Goal: Task Accomplishment & Management: Manage account settings

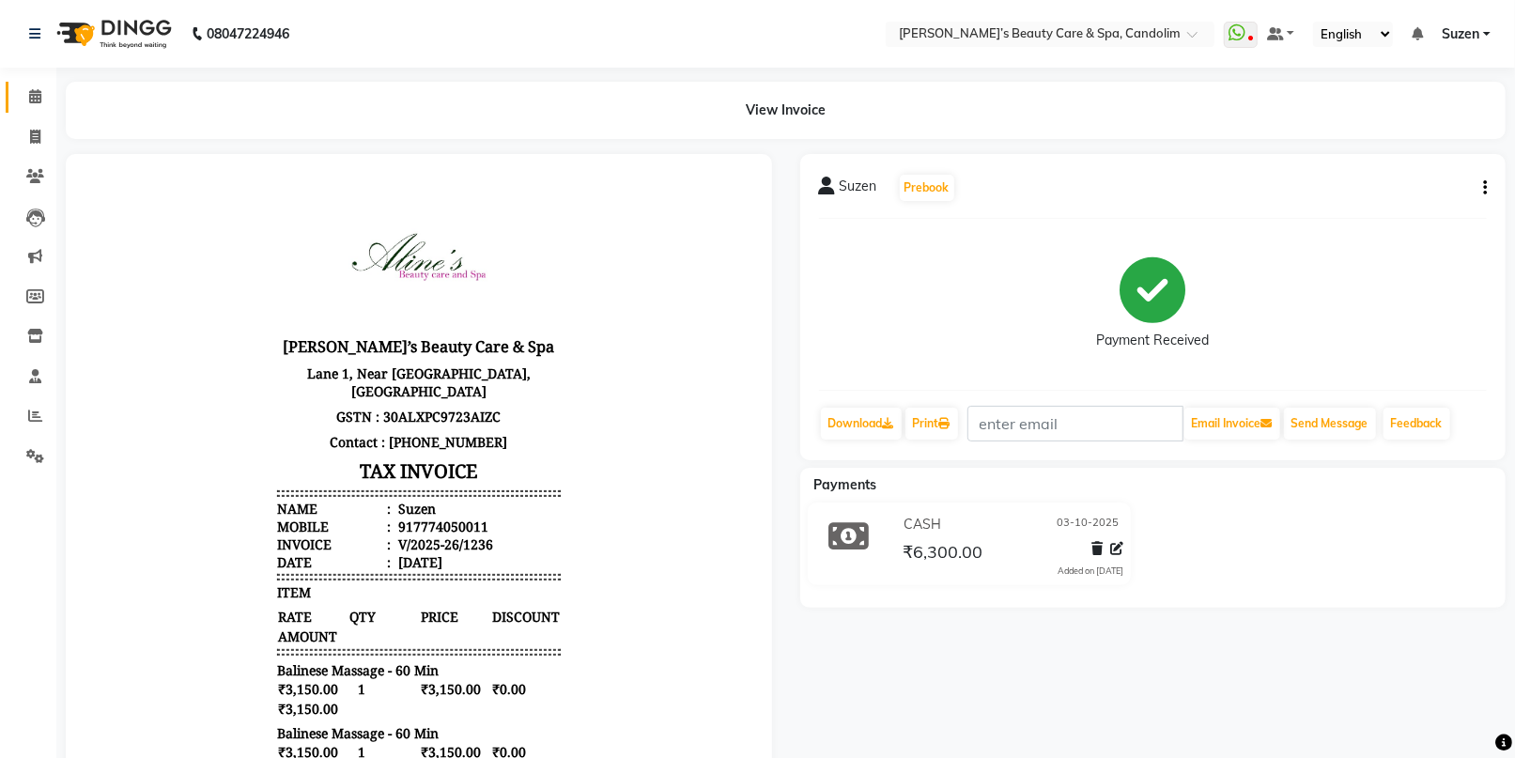
click at [35, 108] on link "Calendar" at bounding box center [28, 97] width 45 height 31
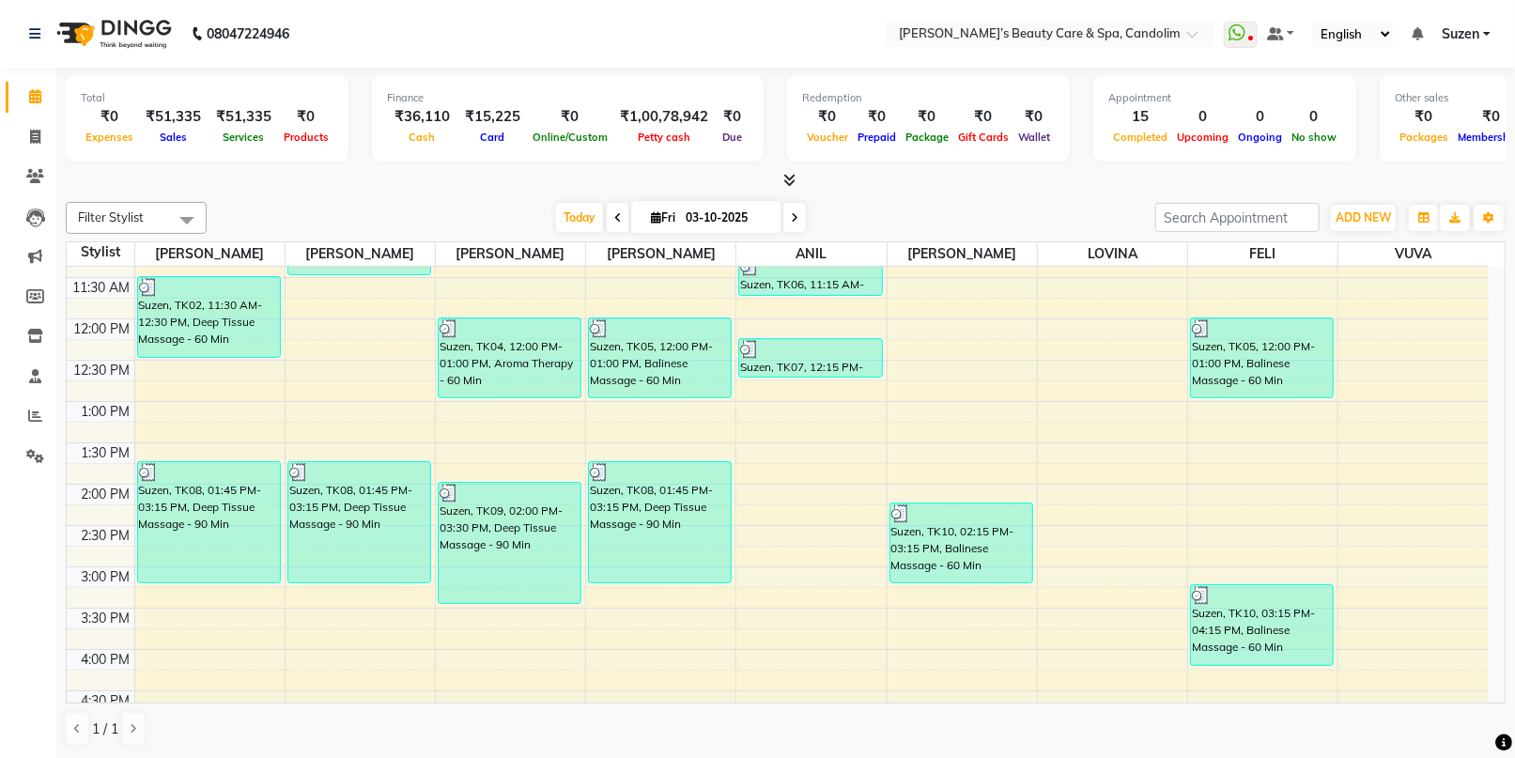
scroll to position [313, 0]
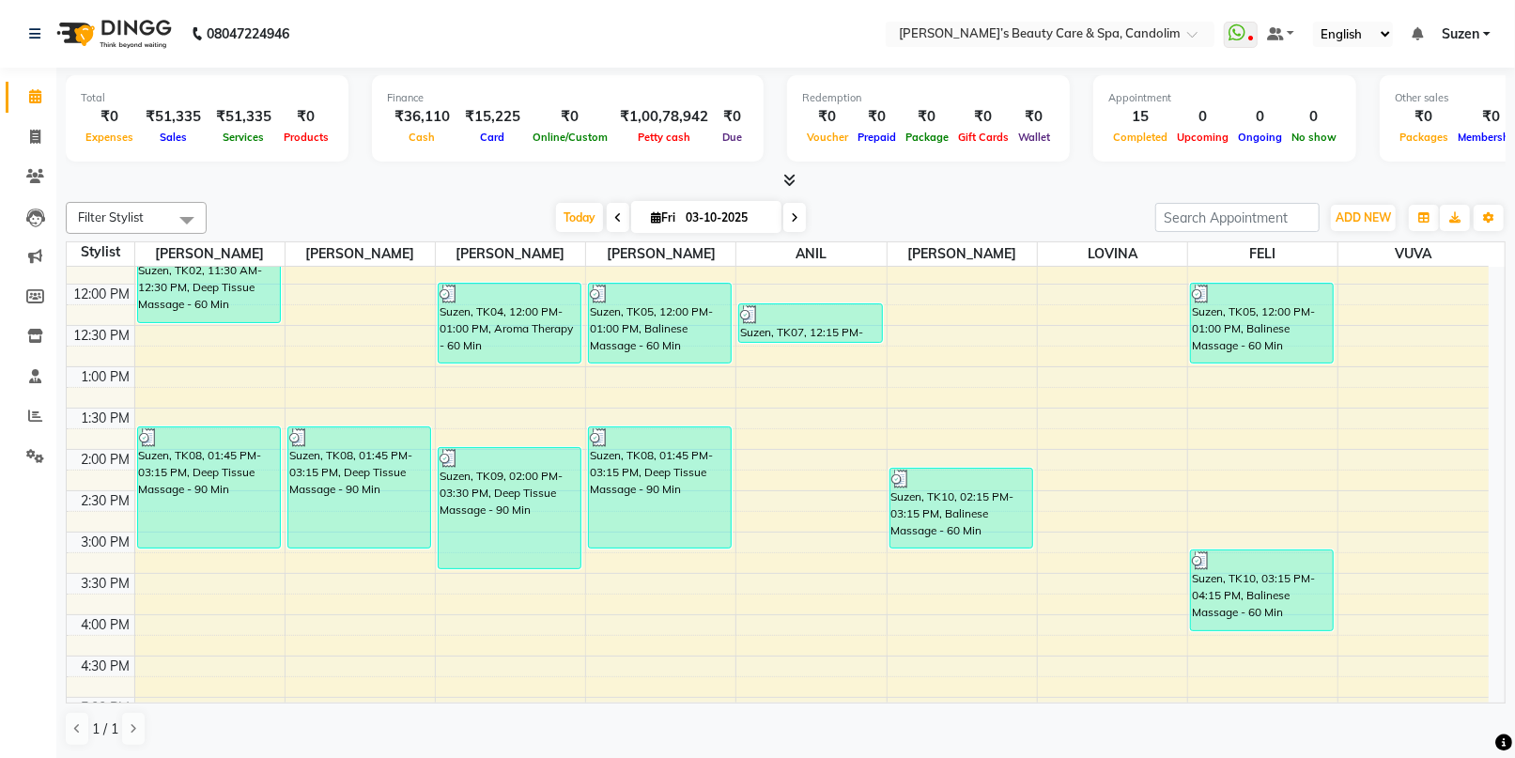
click at [806, 483] on div "8:00 AM 8:30 AM 9:00 AM 9:30 AM 10:00 AM 10:30 AM 11:00 AM 11:30 AM 12:00 PM 12…" at bounding box center [778, 491] width 1422 height 1074
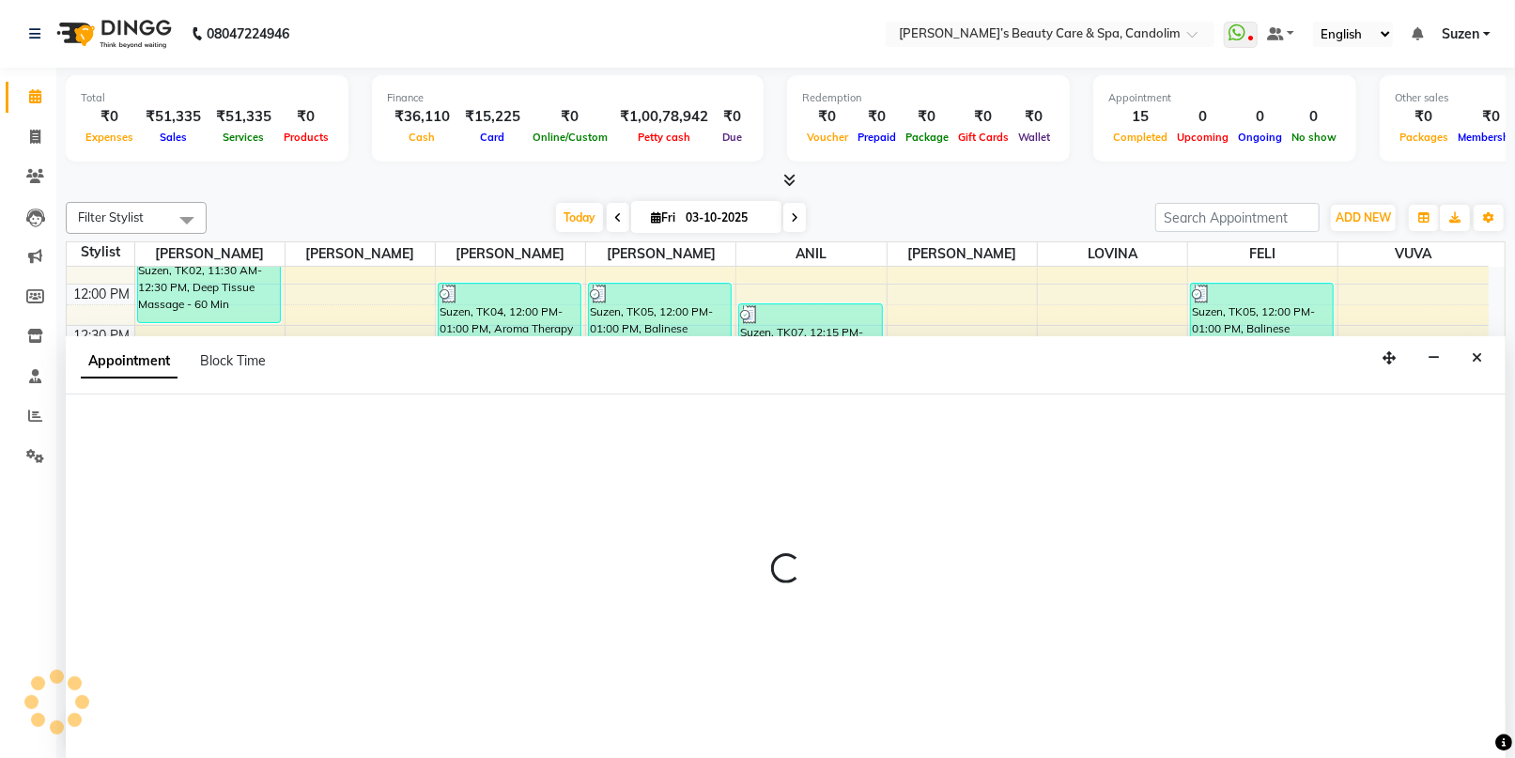
select select "43931"
select select "855"
select select "tentative"
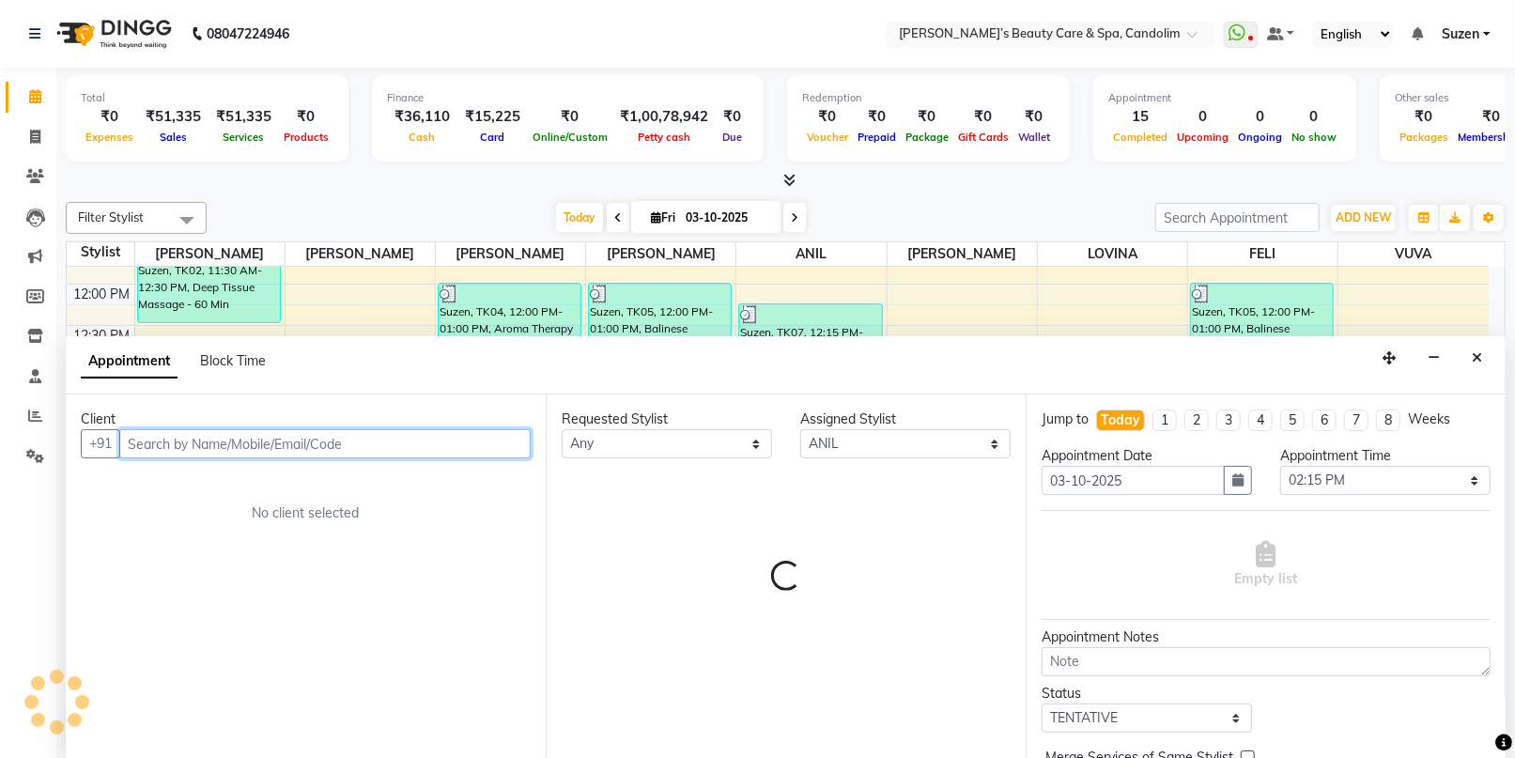
scroll to position [0, 0]
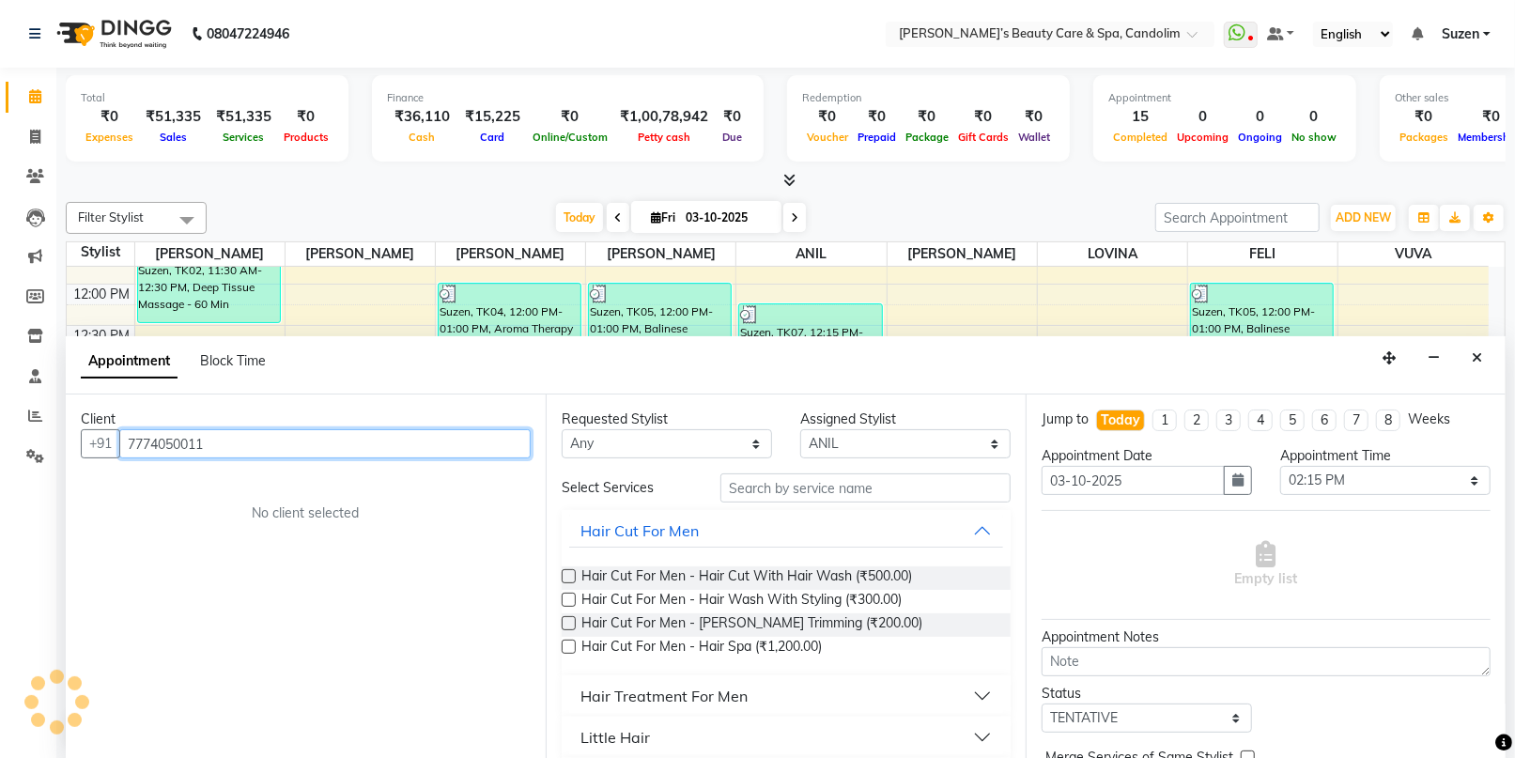
type input "7774050011"
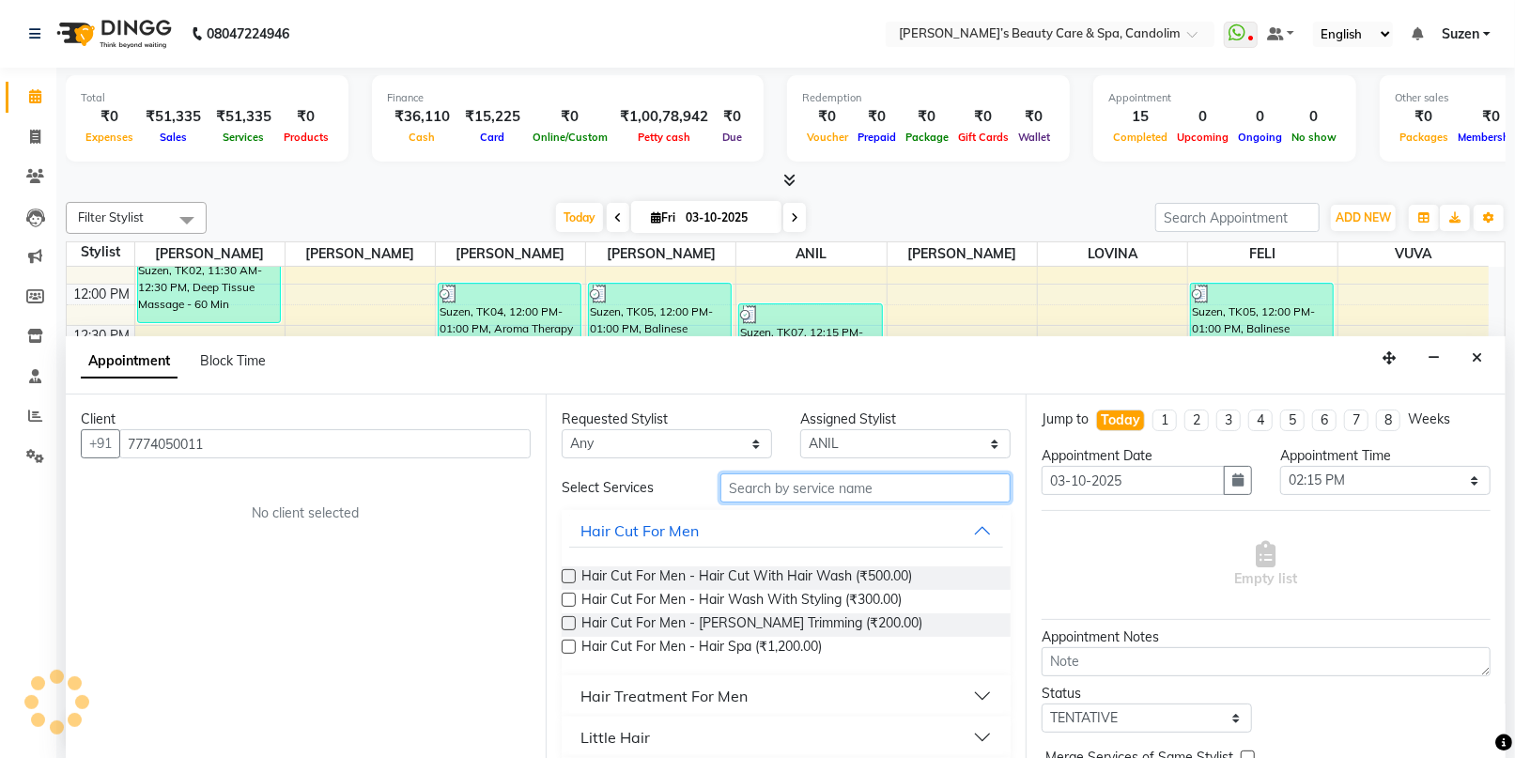
click at [770, 483] on input "text" at bounding box center [865, 487] width 290 height 29
type input "H"
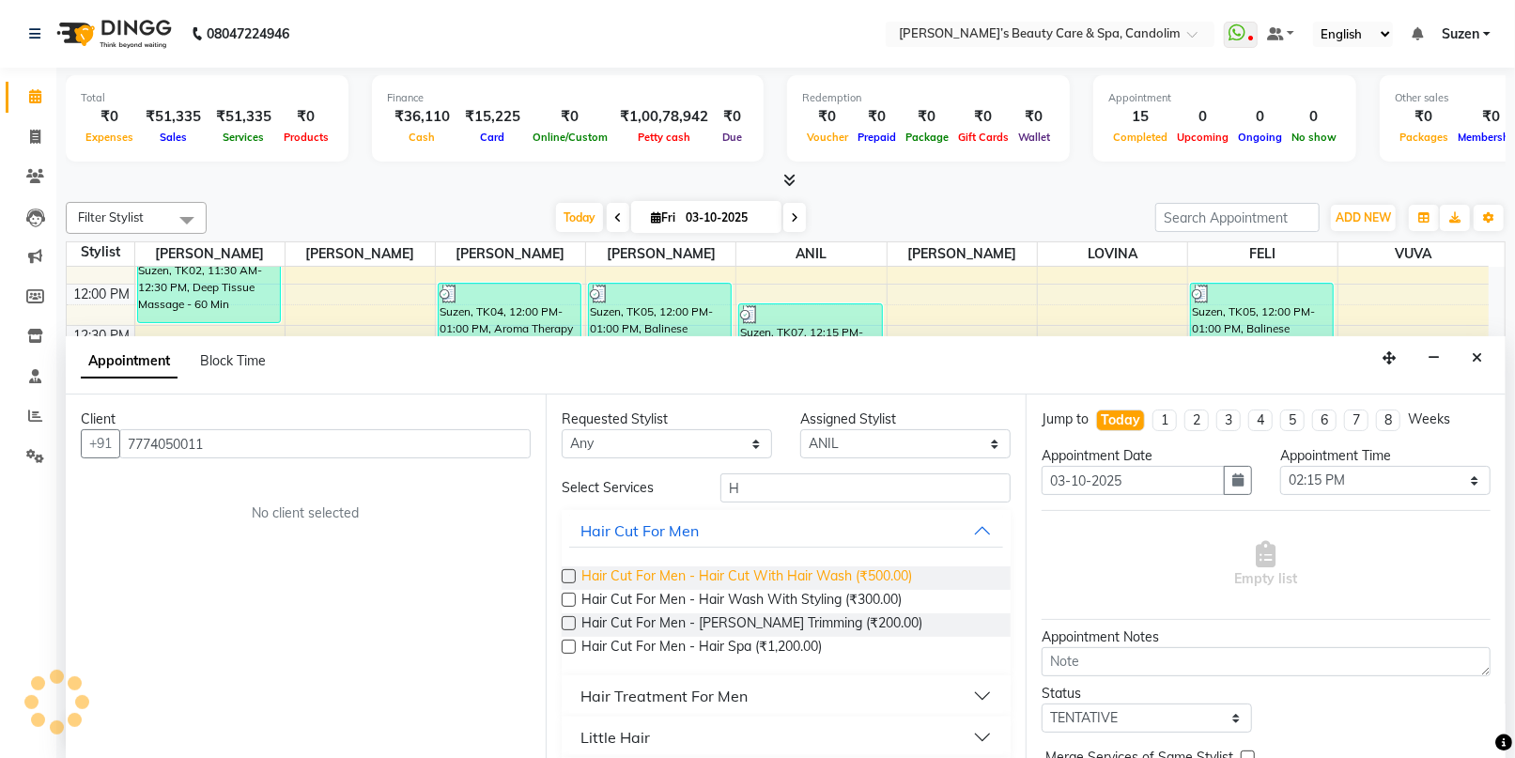
click at [815, 564] on div "Hair Cut For Men - Hair Cut With Hair Wash (₹500.00) Hair Cut For Men - Hair Wa…" at bounding box center [786, 613] width 449 height 124
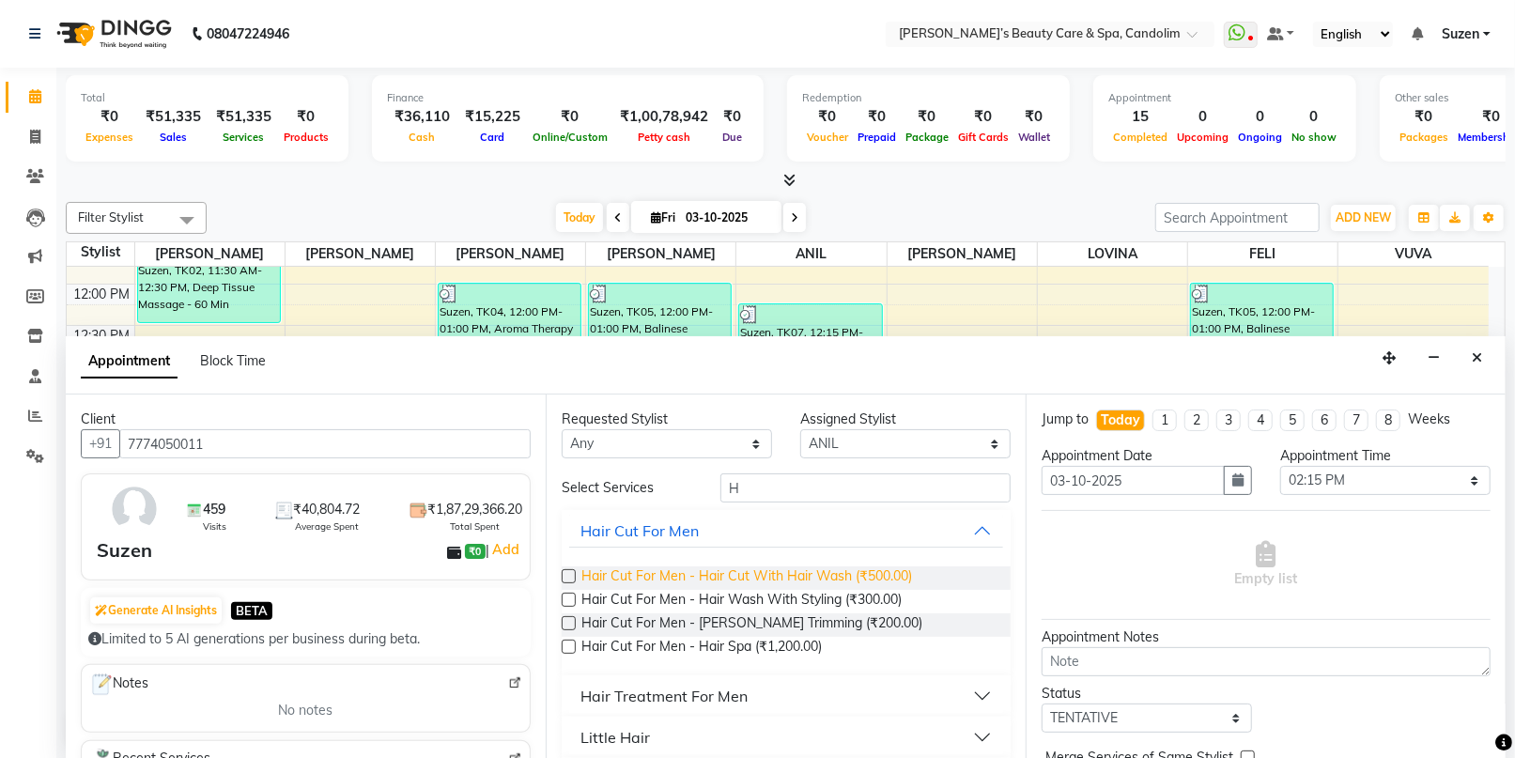
click at [822, 586] on span "Hair Cut For Men - Hair Cut With Hair Wash (₹500.00)" at bounding box center [746, 577] width 331 height 23
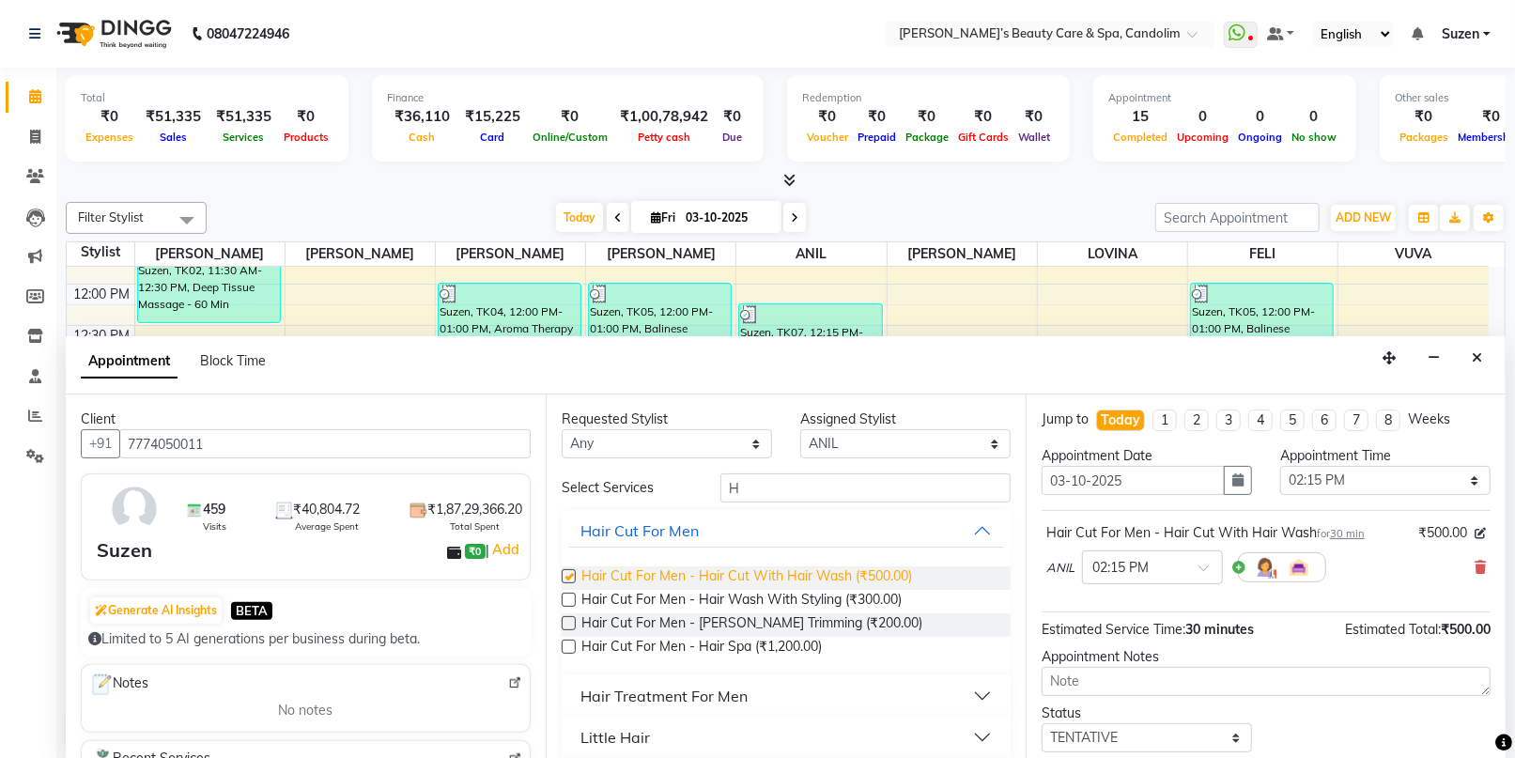
checkbox input "false"
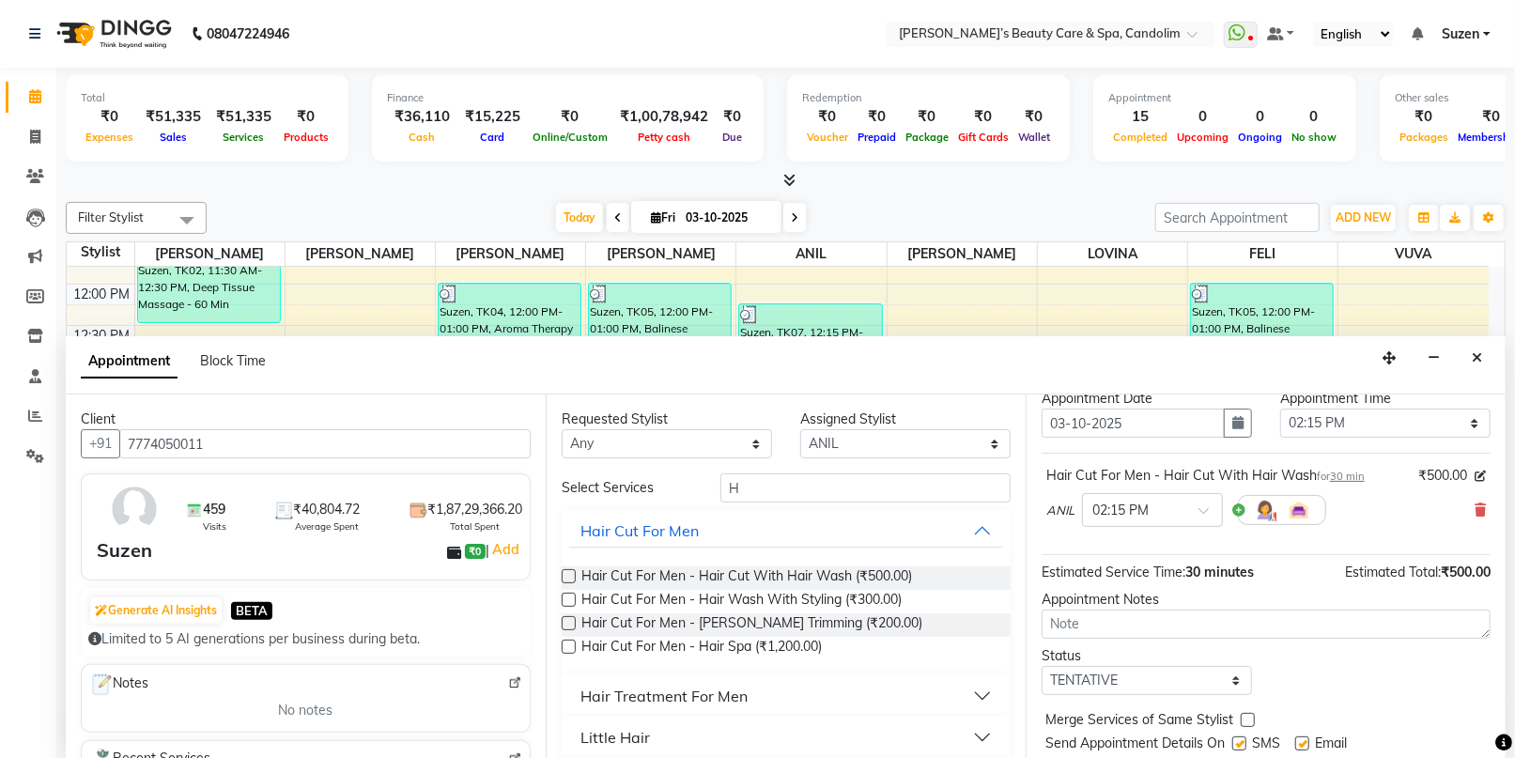
scroll to position [111, 0]
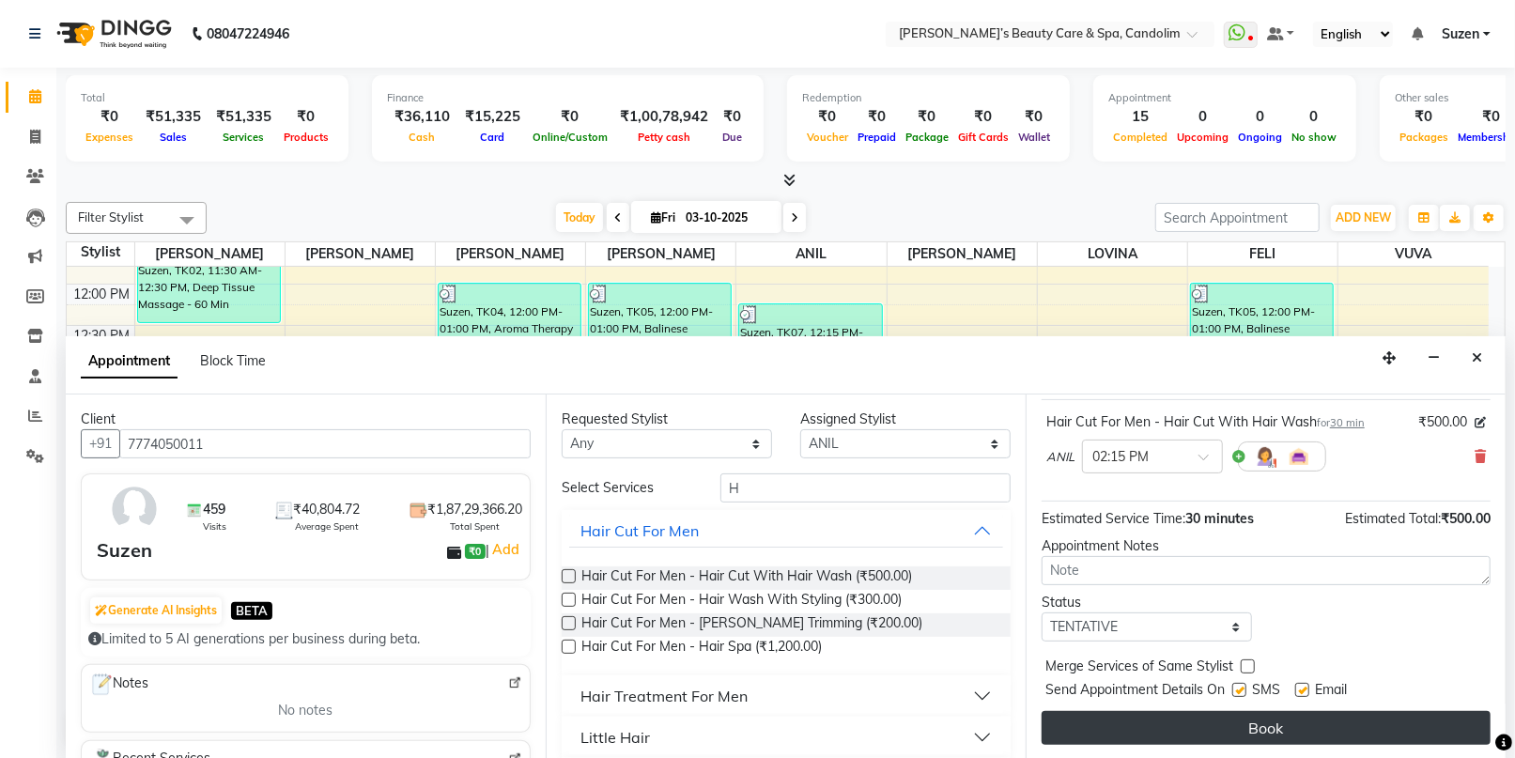
click at [1166, 721] on button "Book" at bounding box center [1266, 728] width 449 height 34
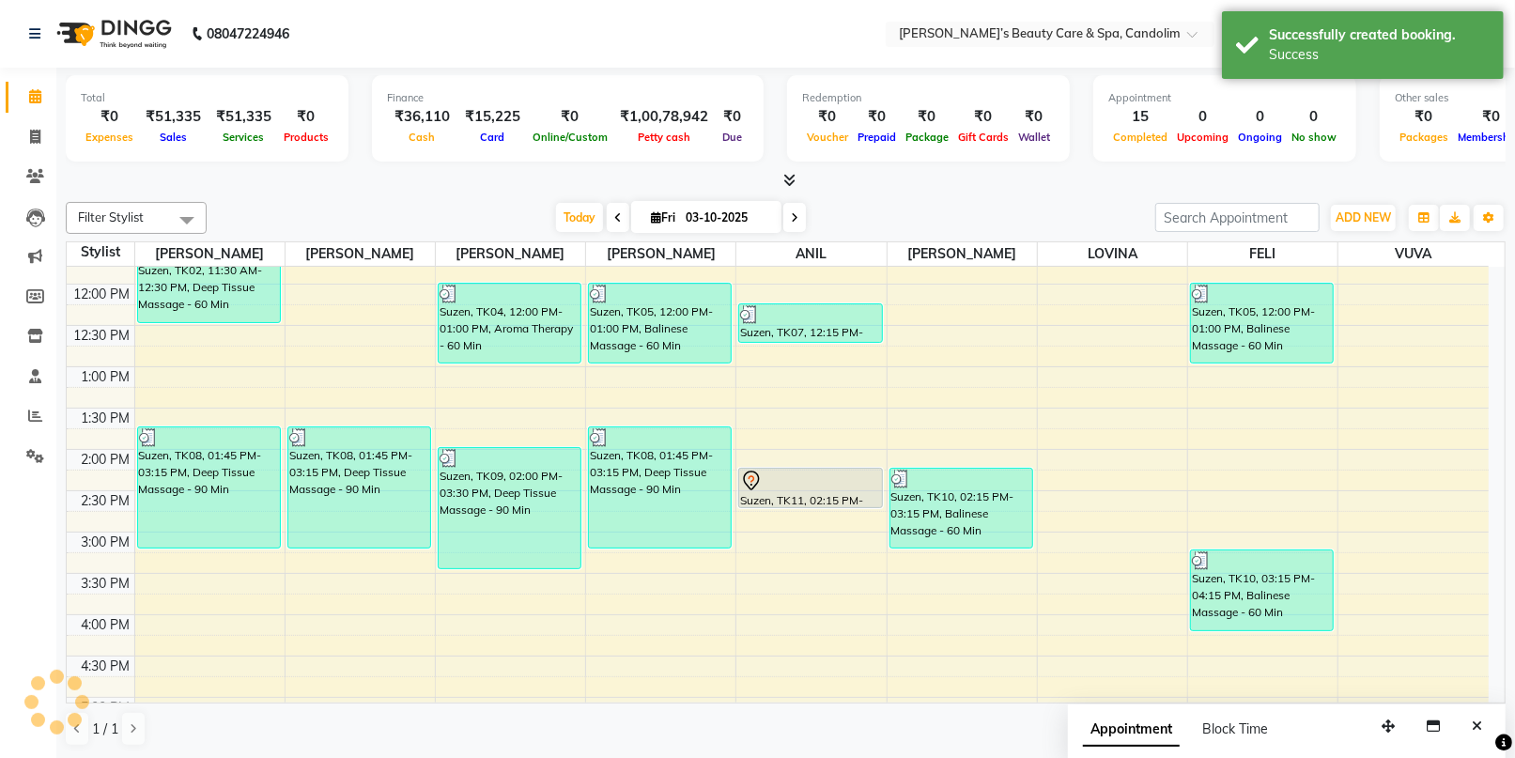
scroll to position [0, 0]
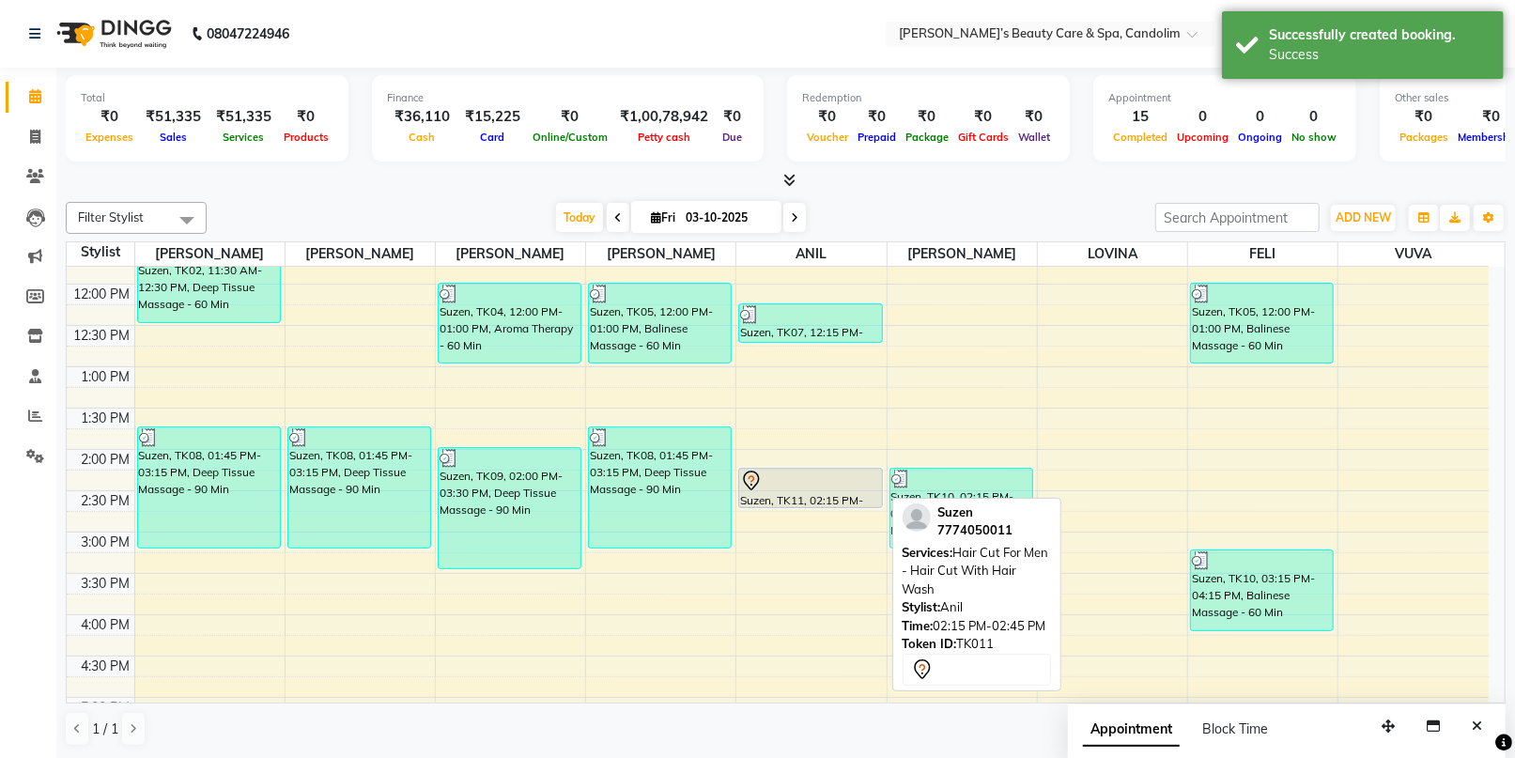
click at [823, 488] on div at bounding box center [810, 481] width 140 height 23
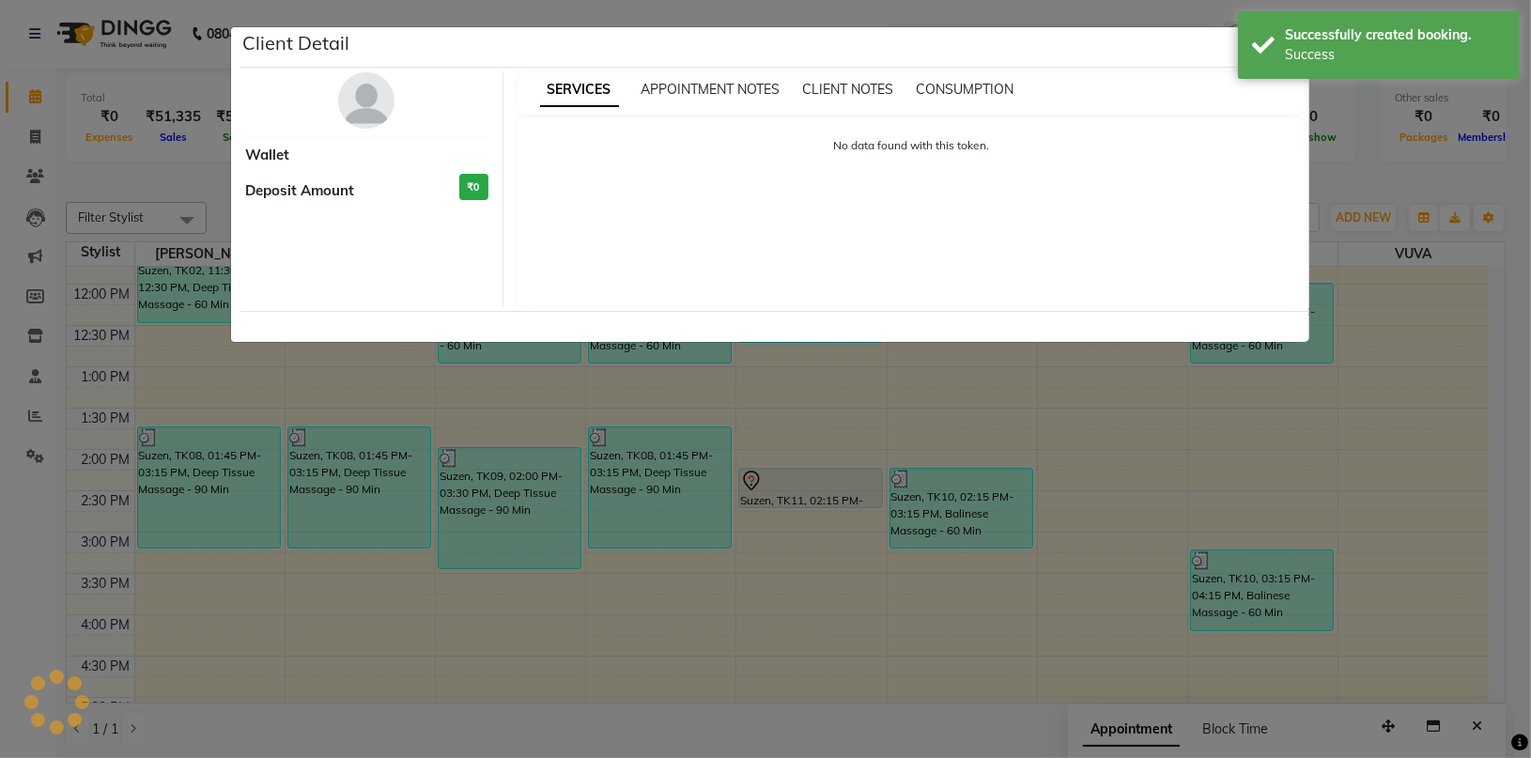
select select "7"
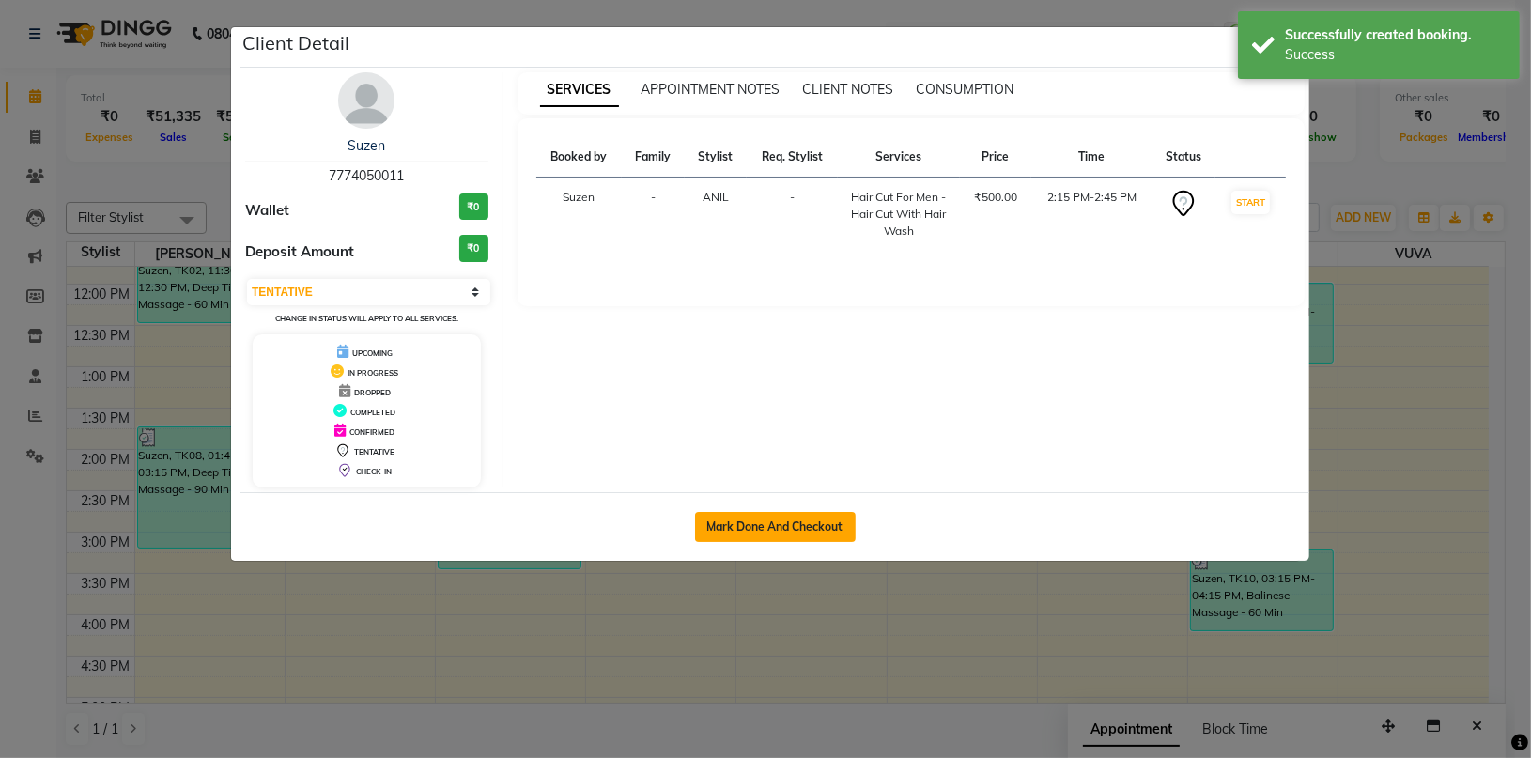
click at [767, 521] on button "Mark Done And Checkout" at bounding box center [775, 527] width 161 height 30
select select "6059"
select select "service"
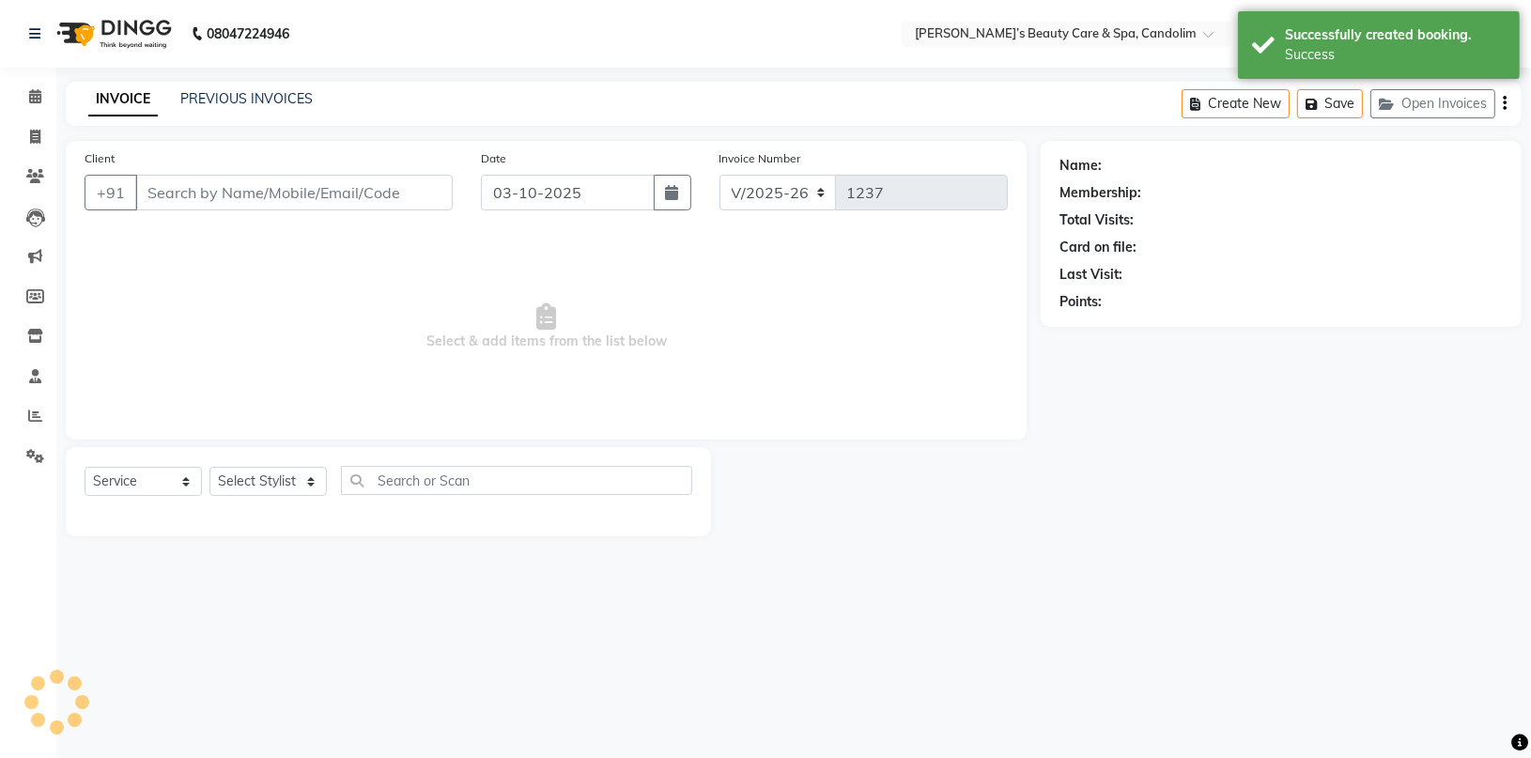
type input "7774050011"
select select "43931"
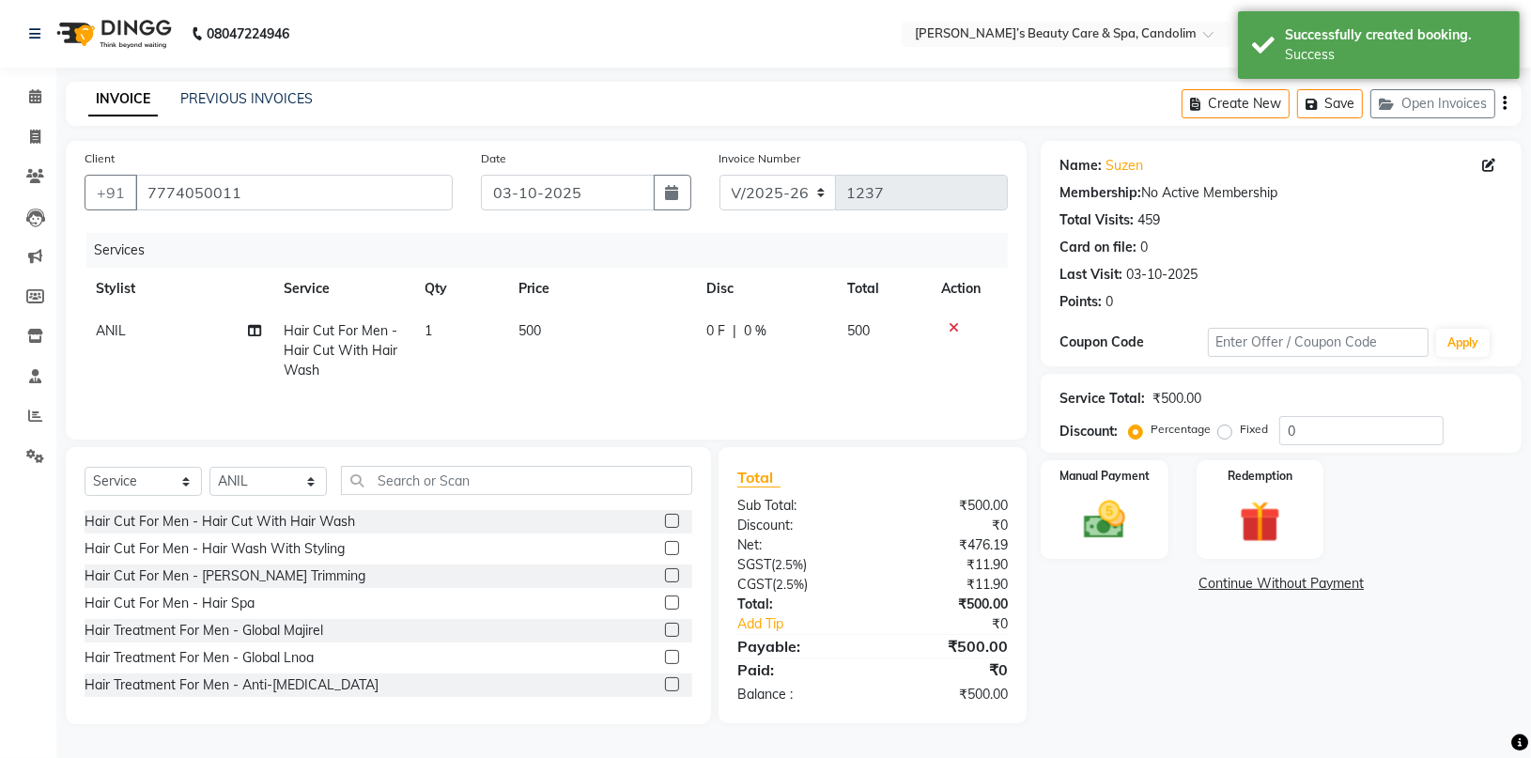
click at [558, 324] on td "500" at bounding box center [601, 351] width 188 height 82
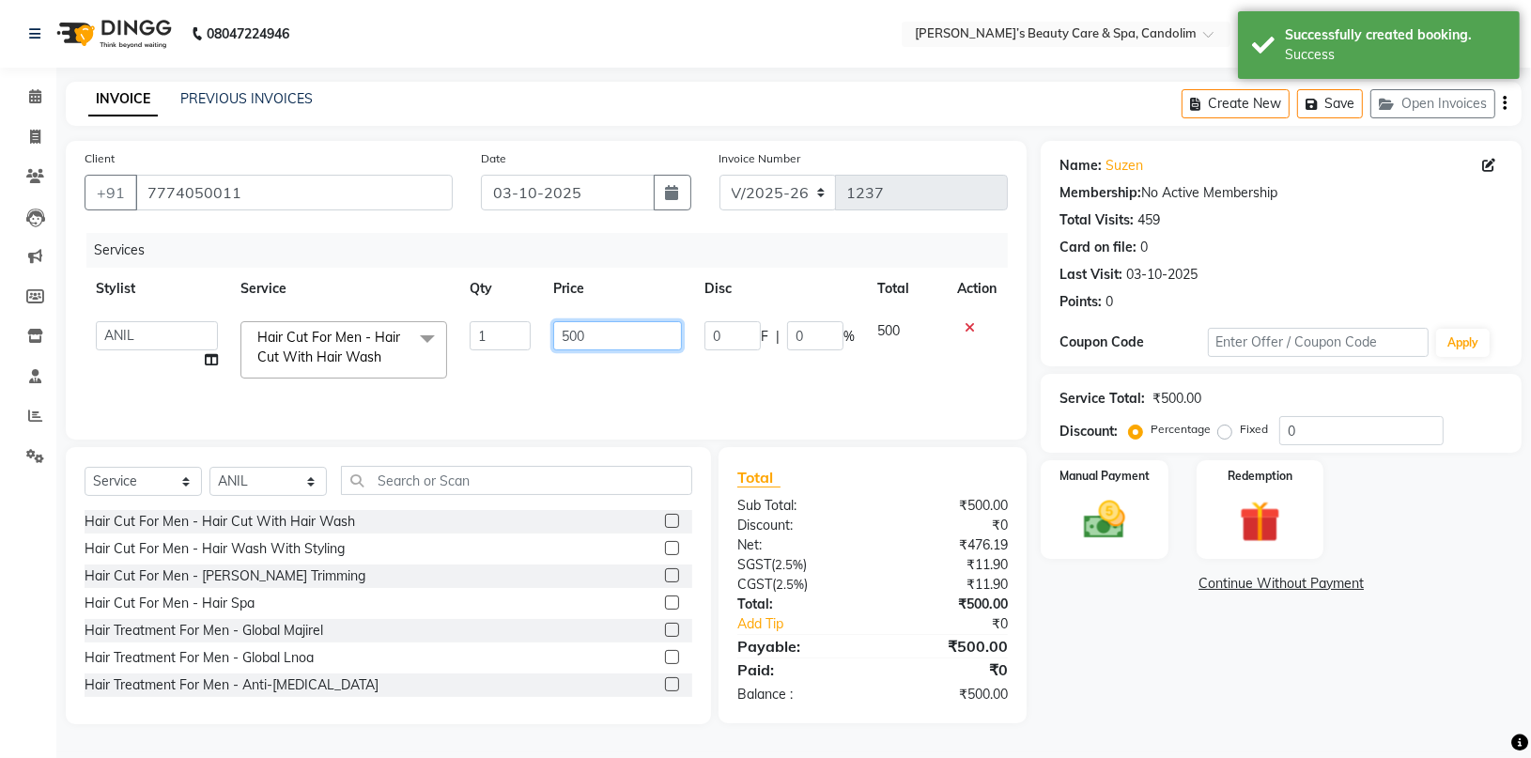
click at [595, 331] on input "500" at bounding box center [617, 335] width 128 height 29
type input "525"
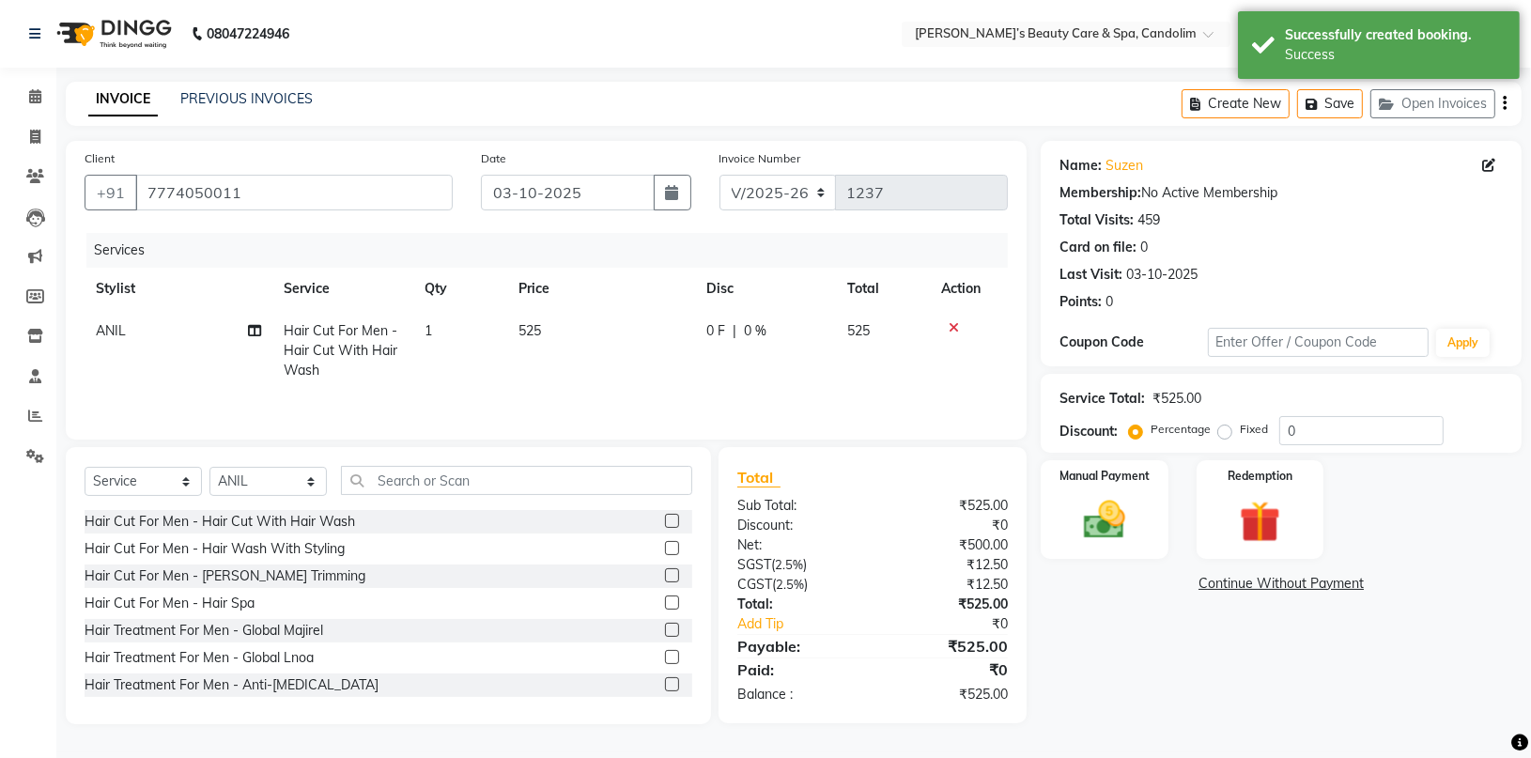
click at [735, 381] on td "0 F | 0 %" at bounding box center [765, 351] width 141 height 82
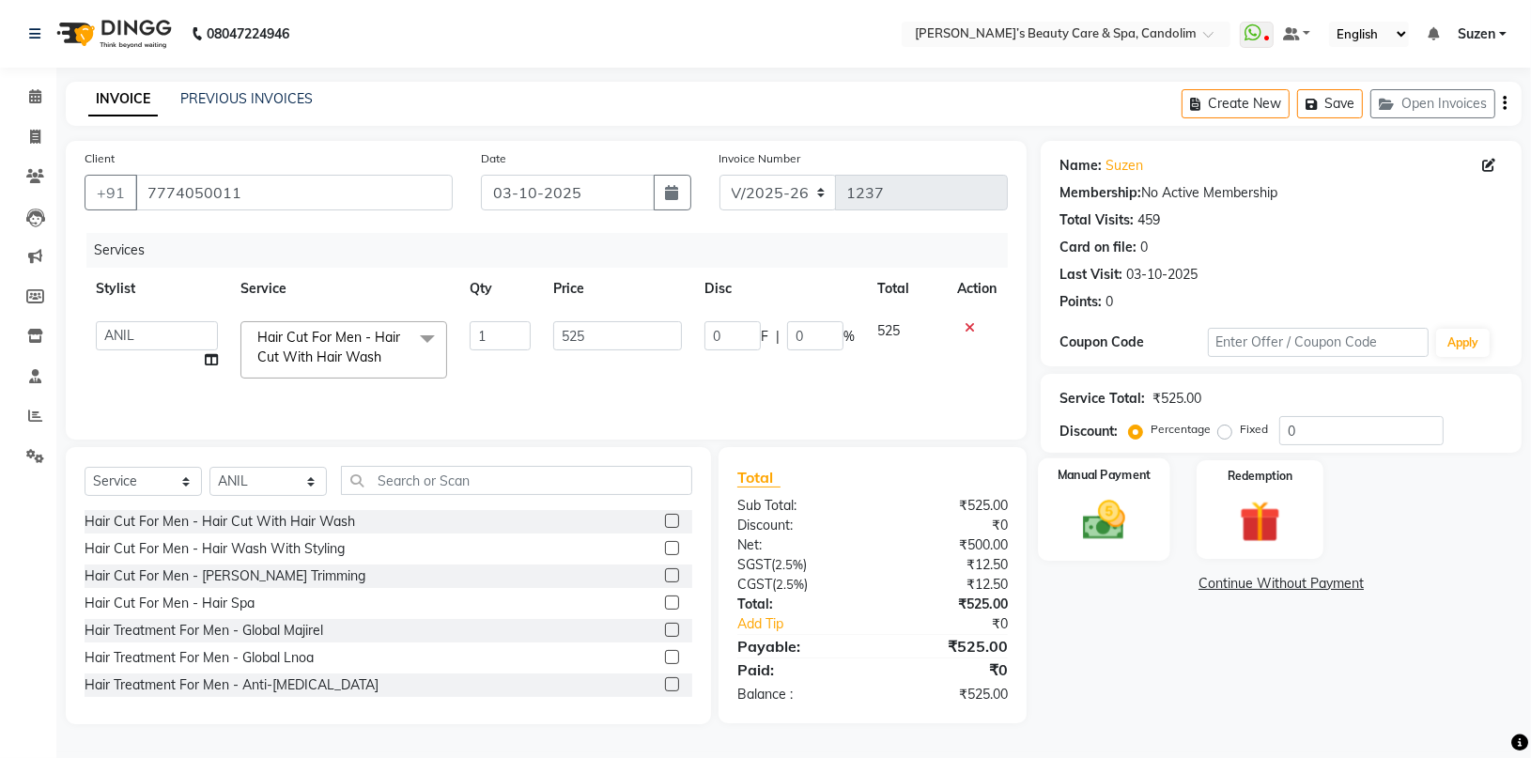
click at [1089, 512] on img at bounding box center [1105, 520] width 70 height 50
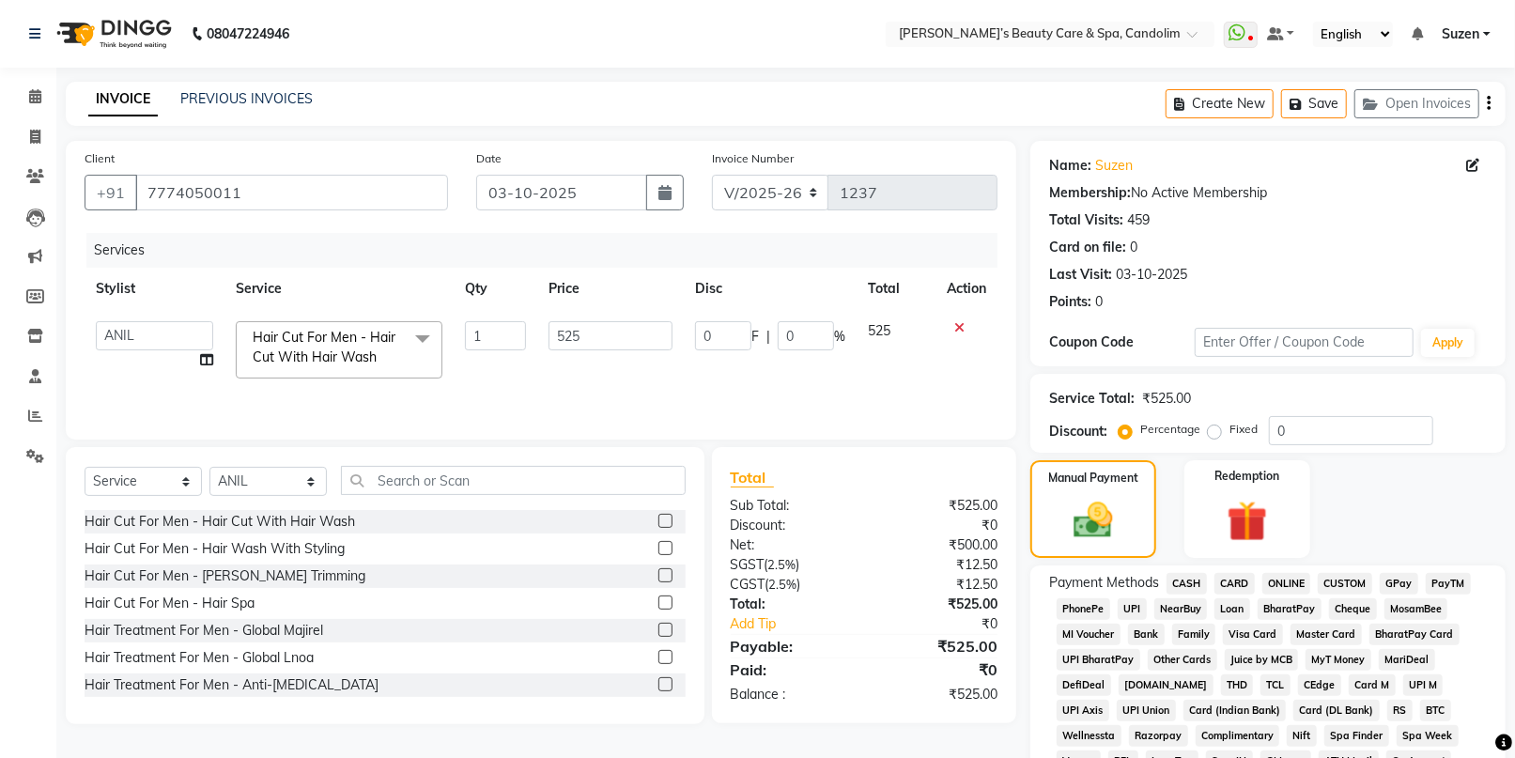
click at [1183, 581] on span "CASH" at bounding box center [1187, 584] width 40 height 22
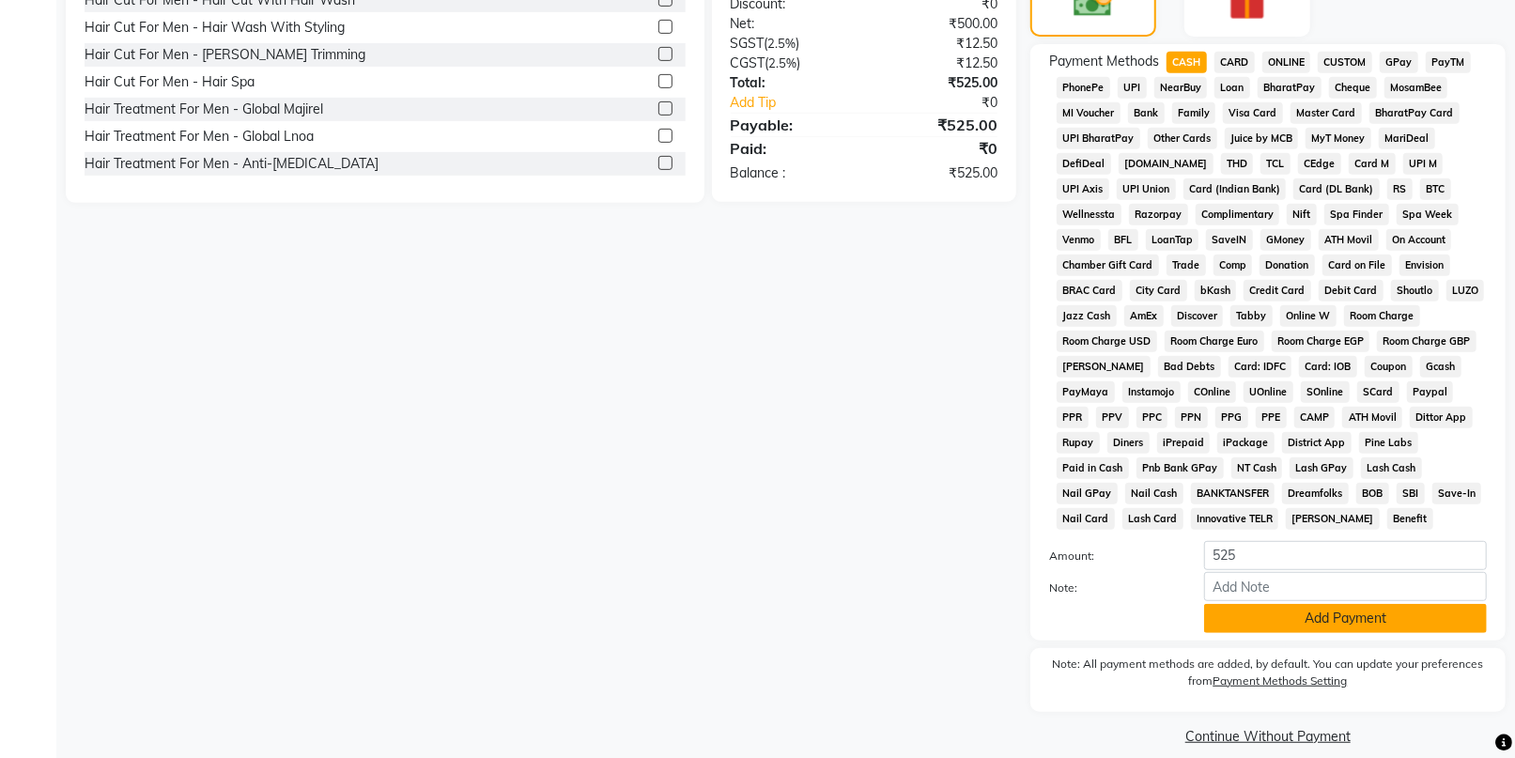
click at [1239, 617] on button "Add Payment" at bounding box center [1345, 618] width 283 height 29
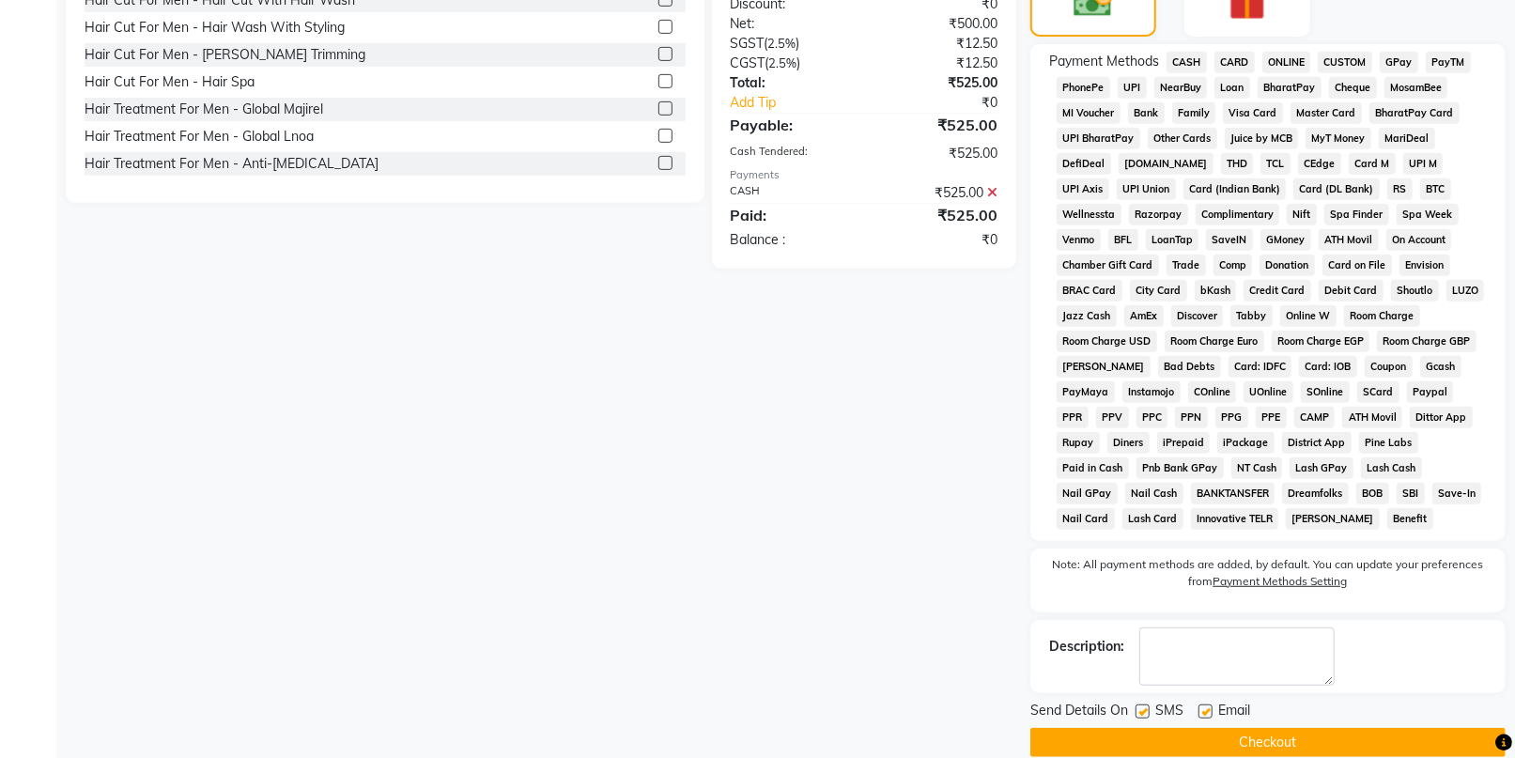
scroll to position [548, 0]
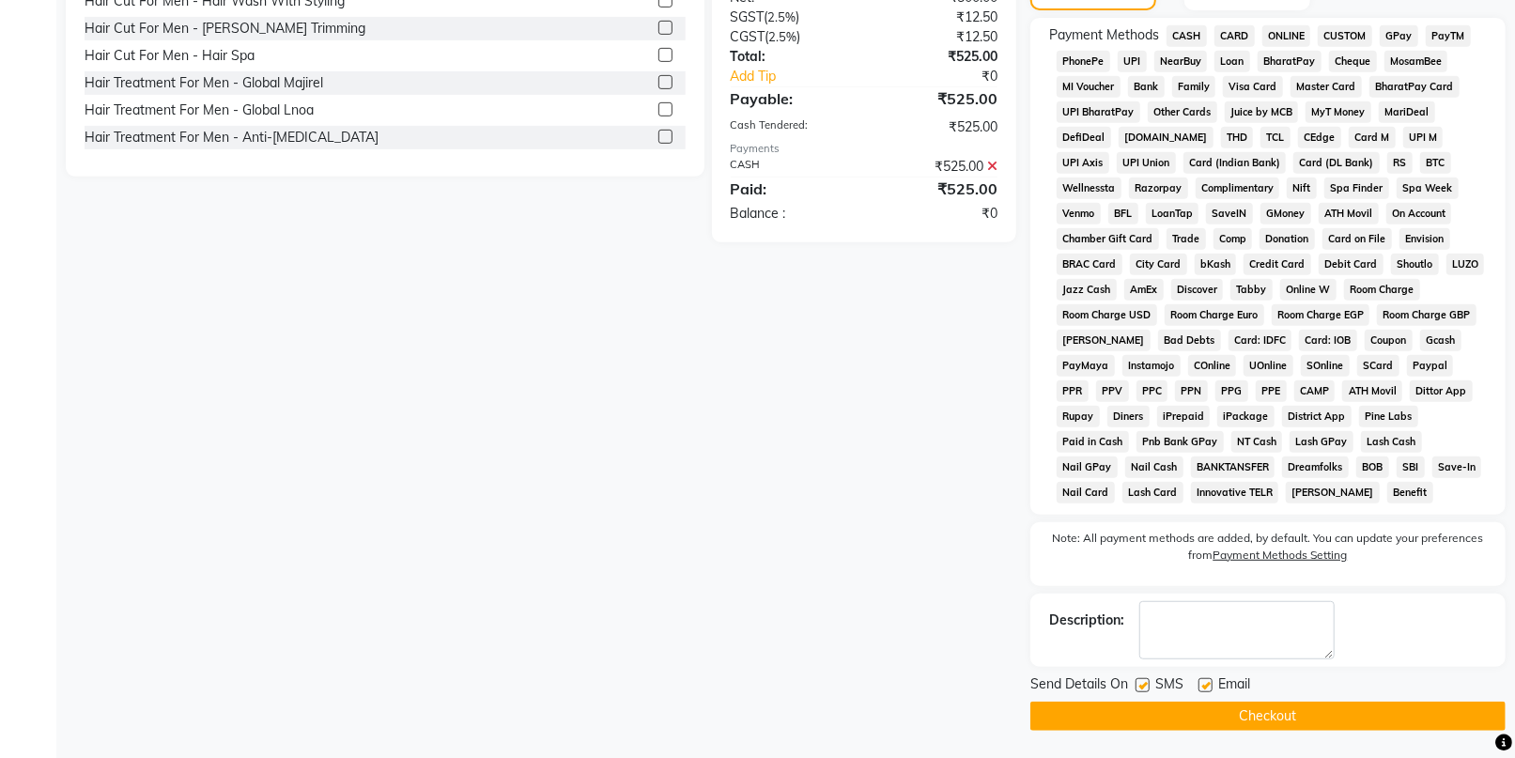
click at [1244, 702] on button "Checkout" at bounding box center [1267, 716] width 475 height 29
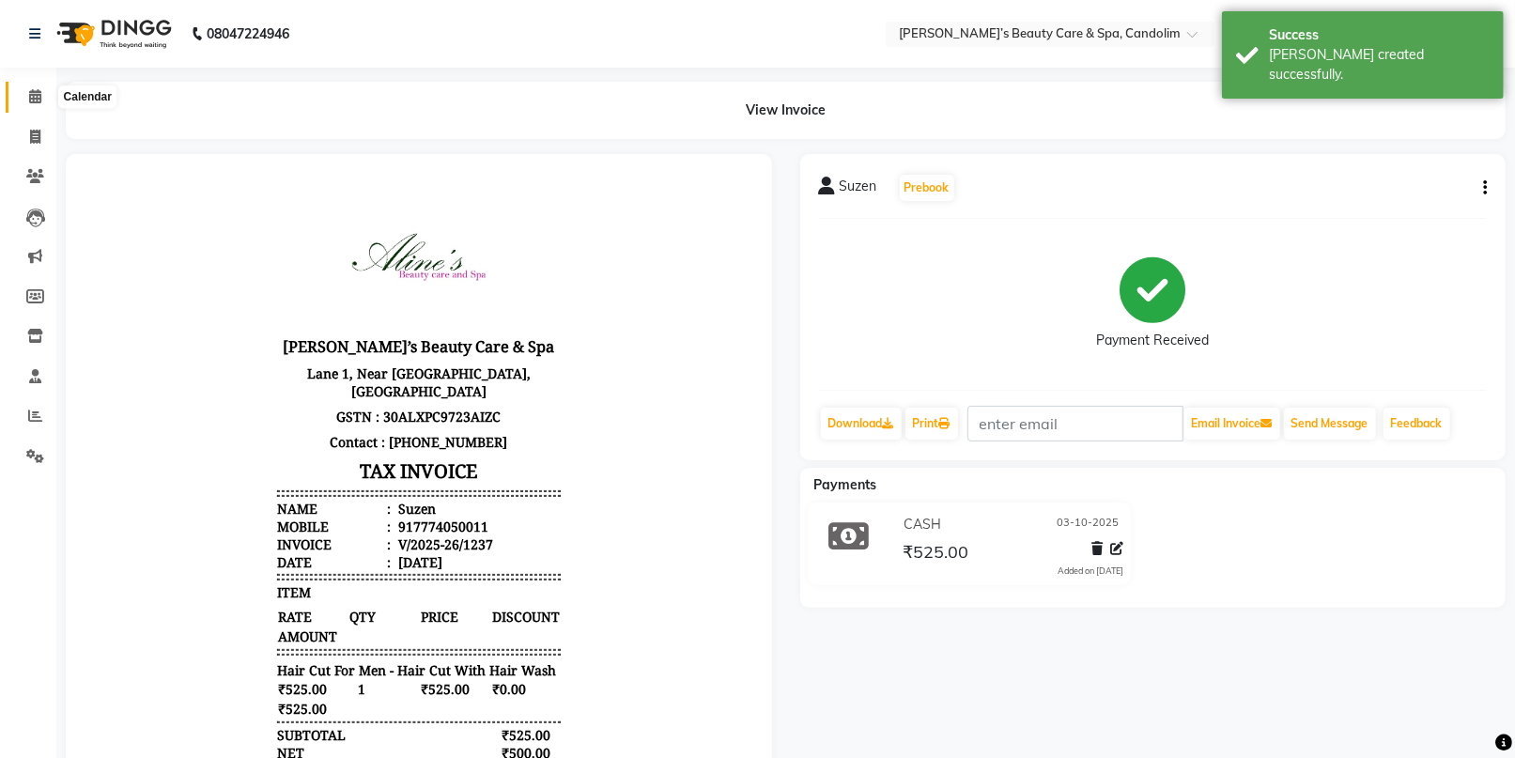
click at [36, 101] on icon at bounding box center [35, 96] width 12 height 14
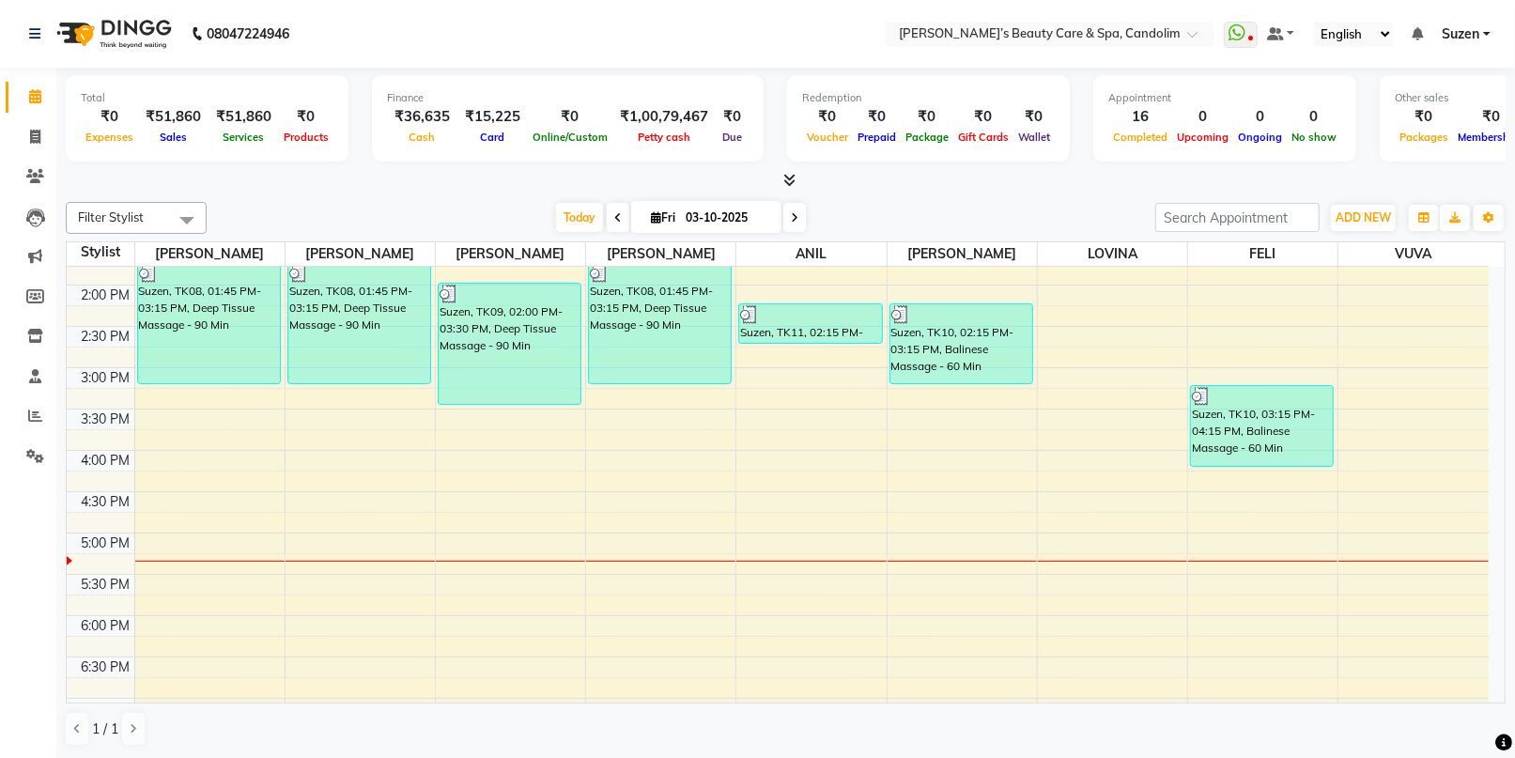
scroll to position [629, 0]
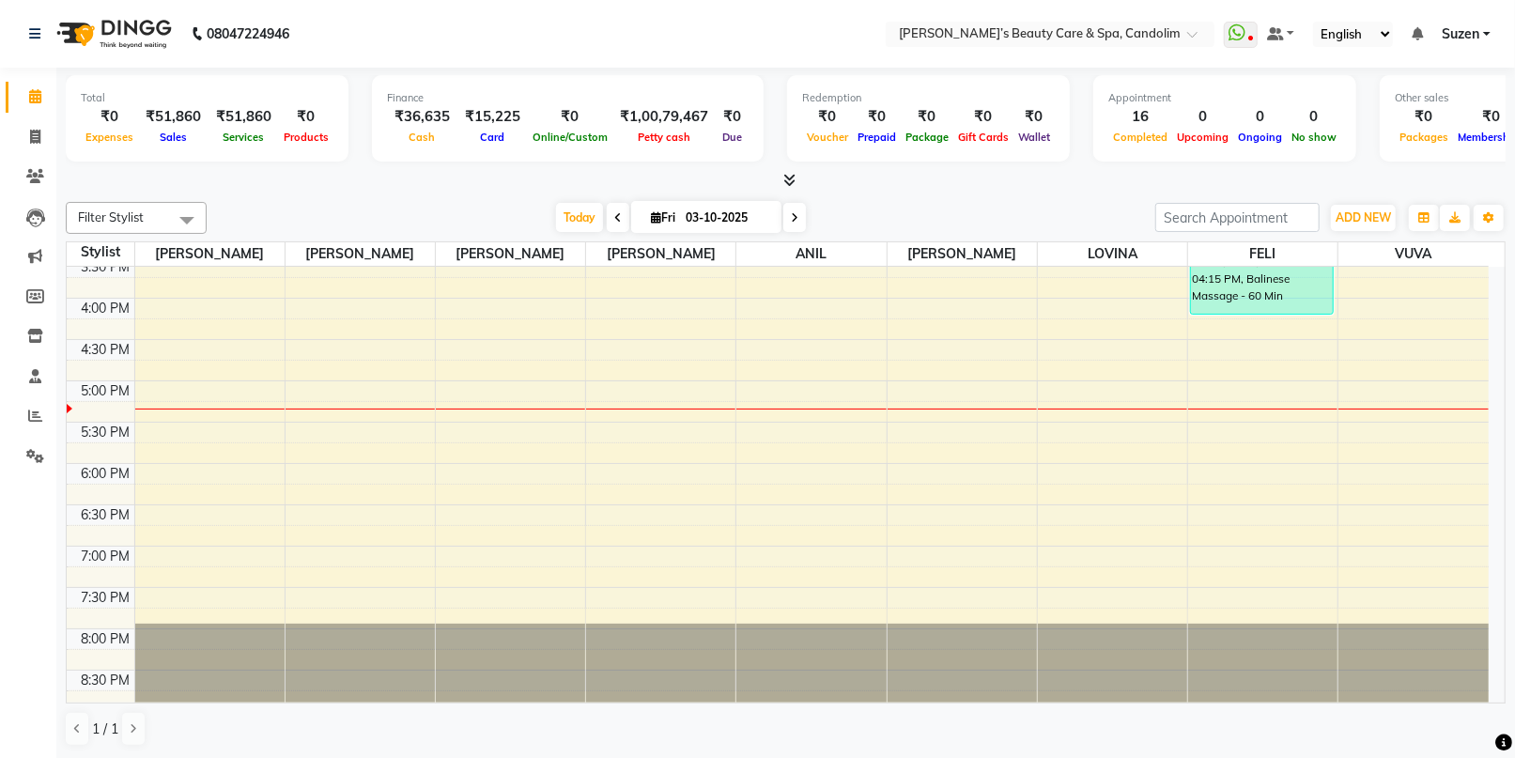
click at [363, 315] on div "8:00 AM 8:30 AM 9:00 AM 9:30 AM 10:00 AM 10:30 AM 11:00 AM 11:30 AM 12:00 PM 12…" at bounding box center [778, 174] width 1422 height 1074
select select "43921"
select select "975"
select select "tentative"
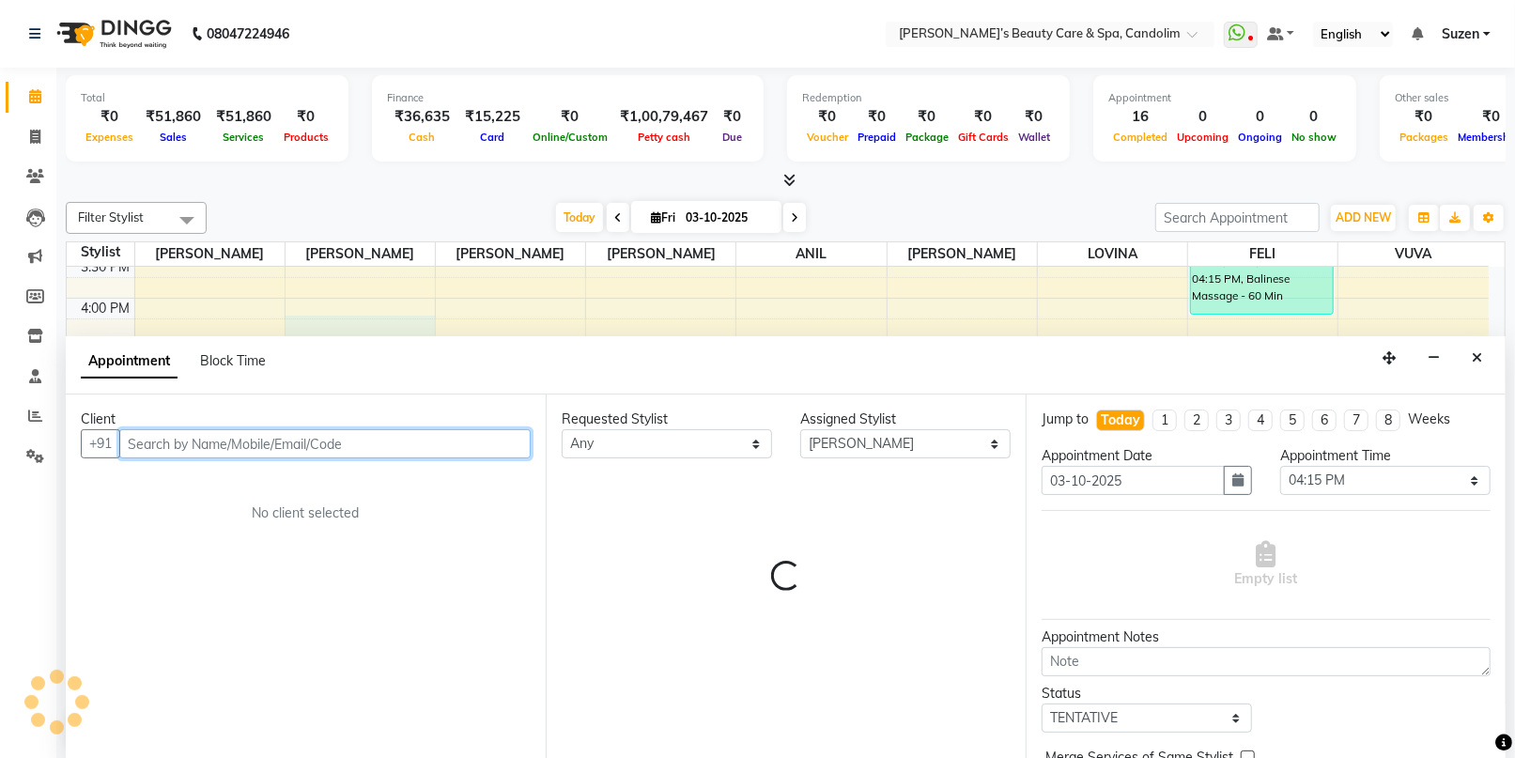
scroll to position [0, 0]
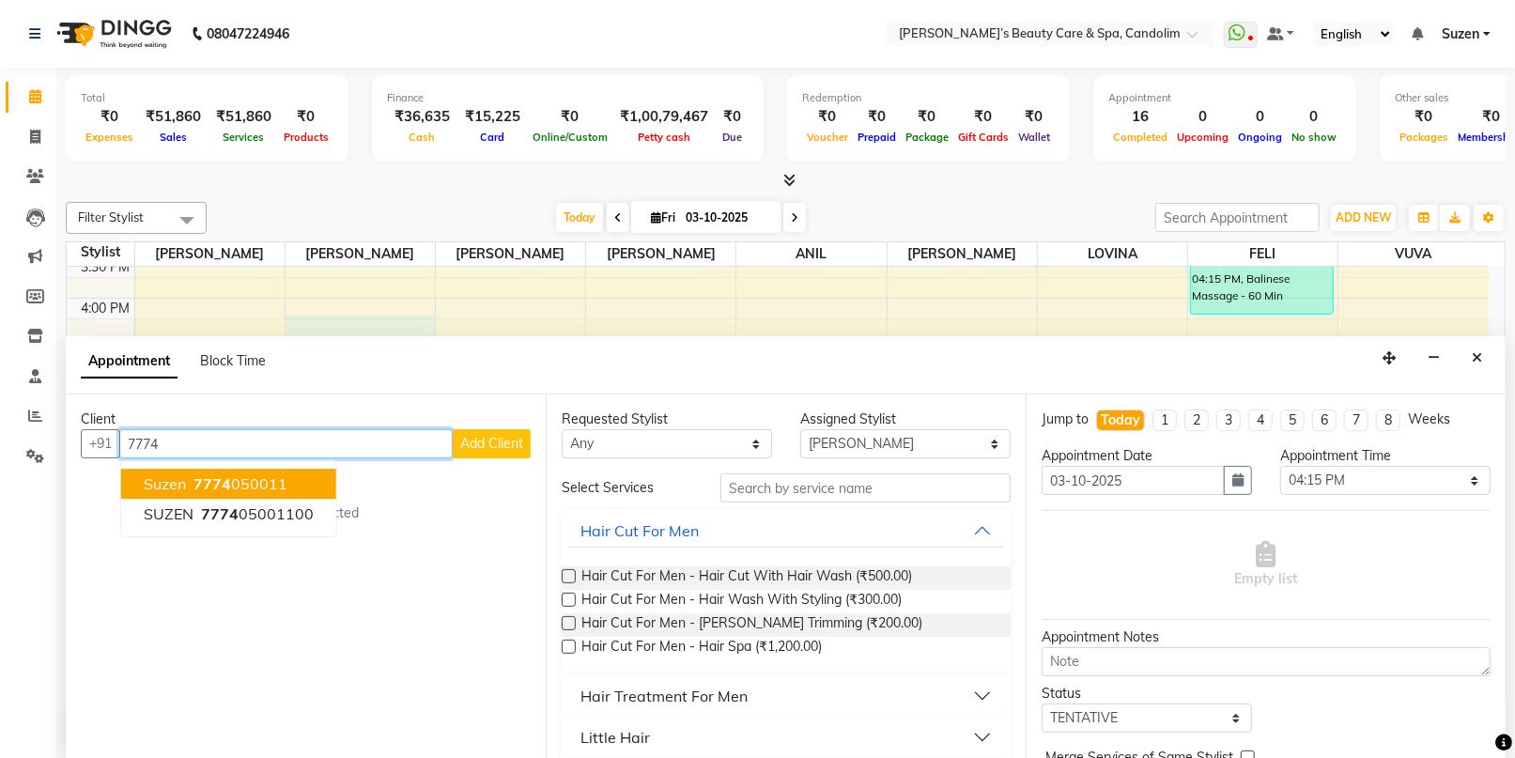
click at [273, 488] on ngb-highlight "7774 050011" at bounding box center [239, 484] width 98 height 19
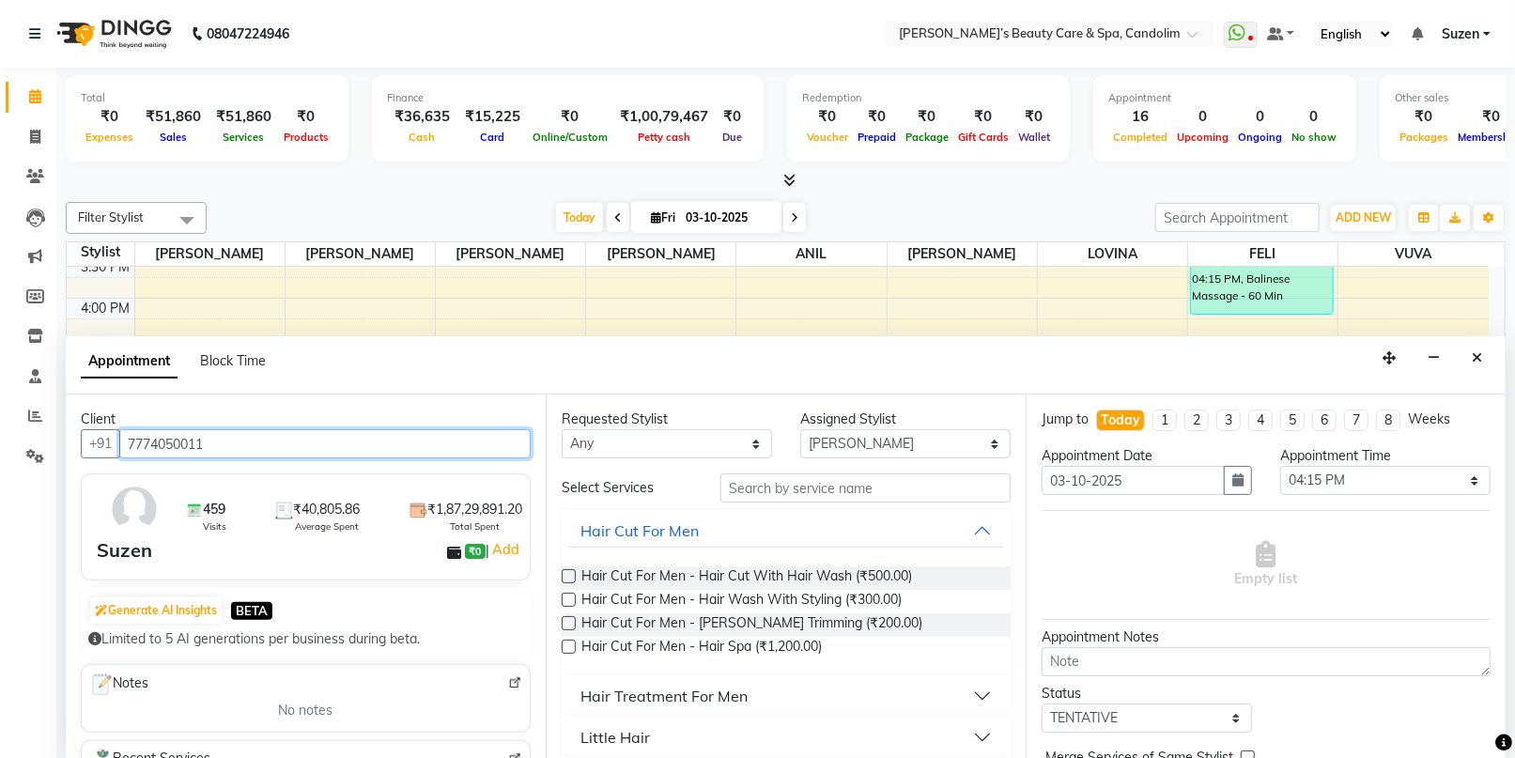
type input "7774050011"
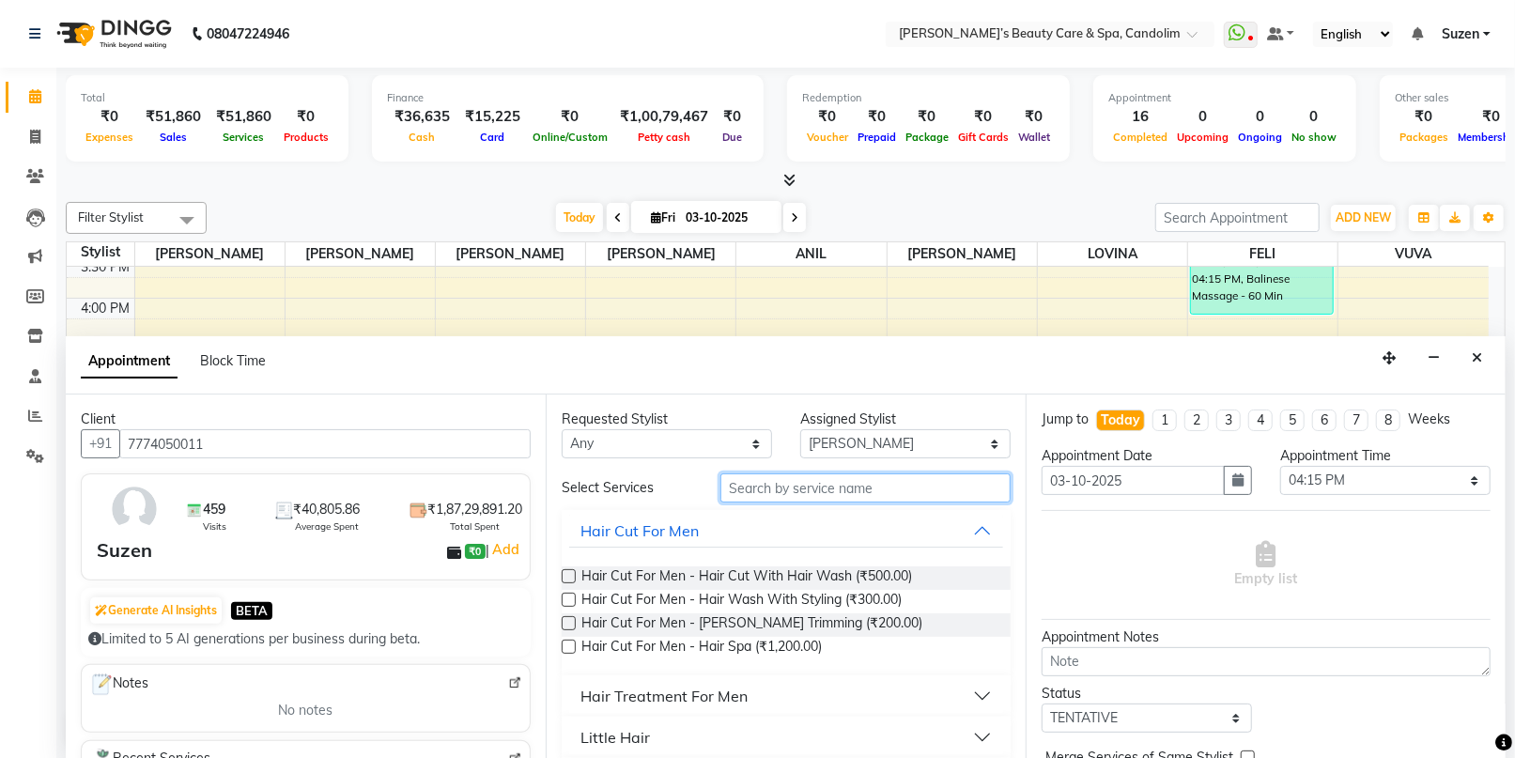
click at [761, 480] on input "text" at bounding box center [865, 487] width 290 height 29
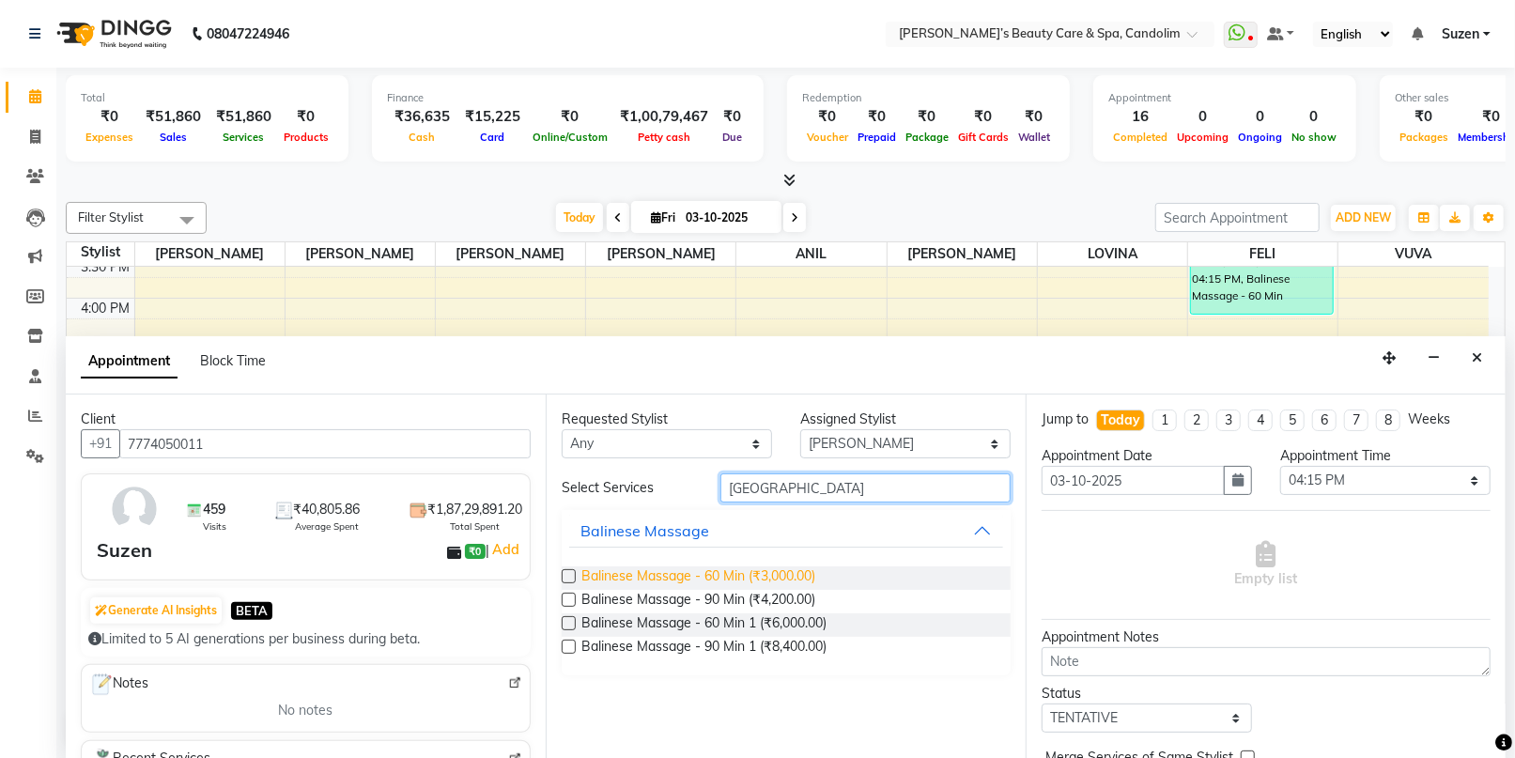
type input "[GEOGRAPHIC_DATA]"
click at [789, 578] on span "Balinese Massage - 60 Min (₹3,000.00)" at bounding box center [698, 577] width 234 height 23
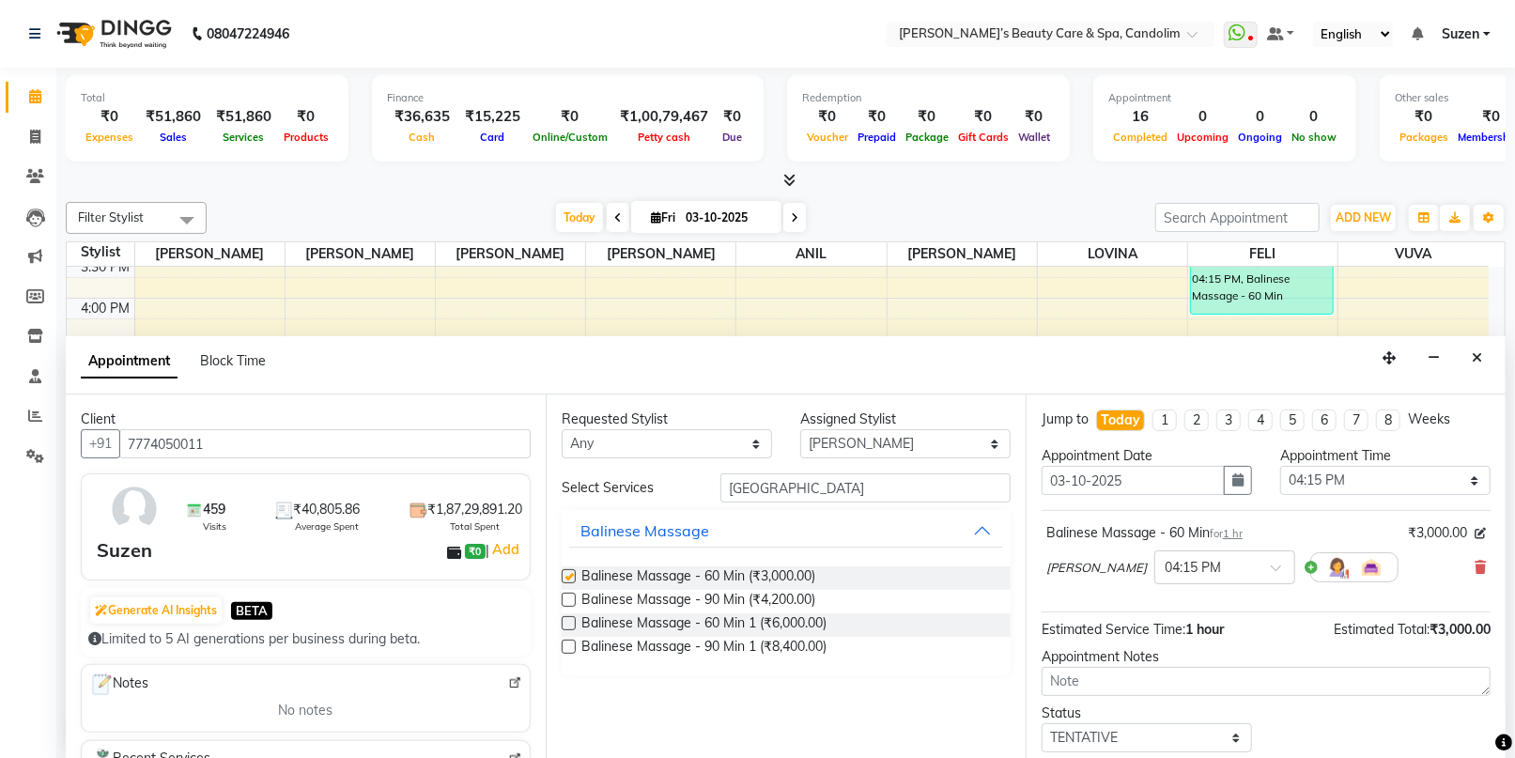
checkbox input "false"
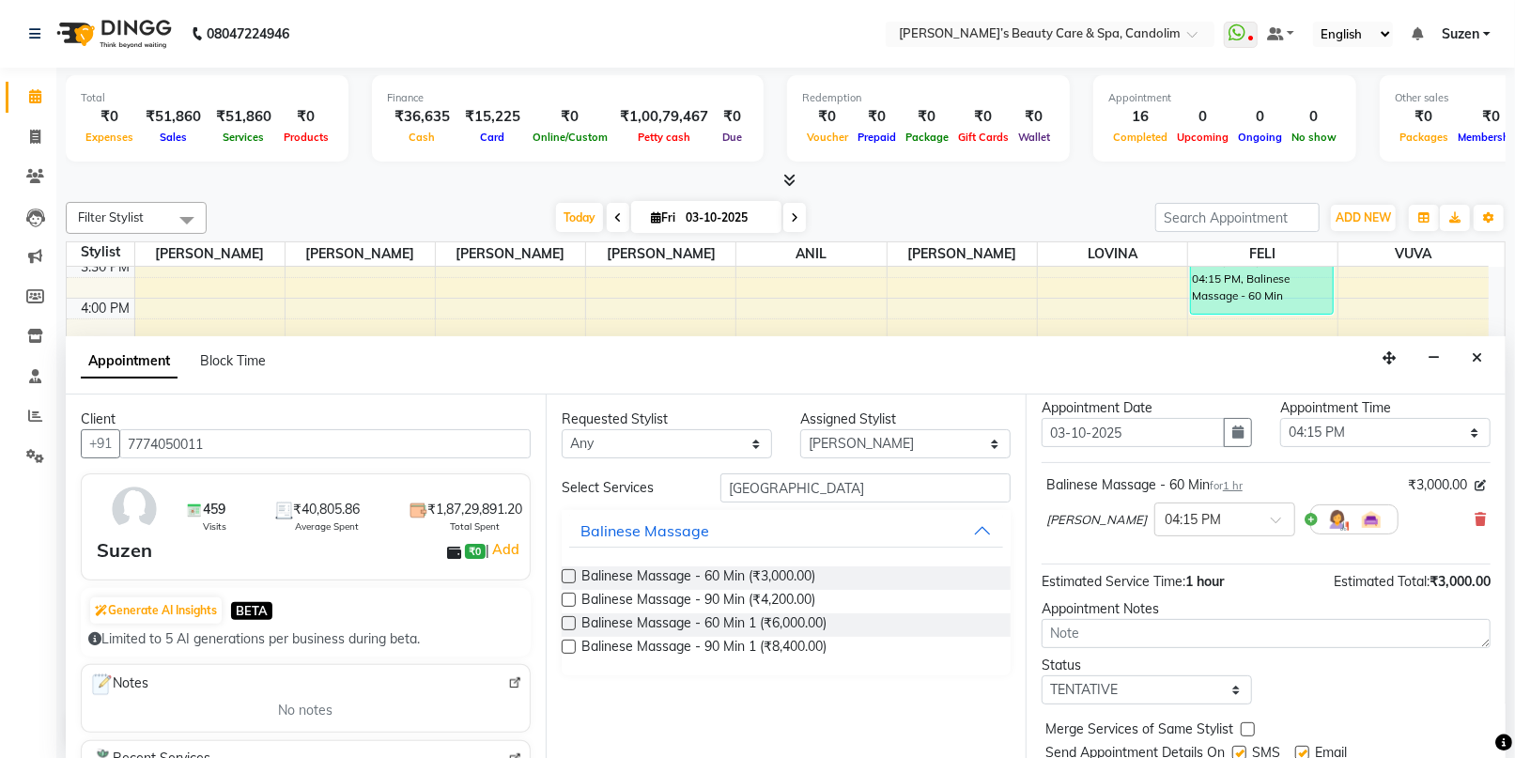
scroll to position [111, 0]
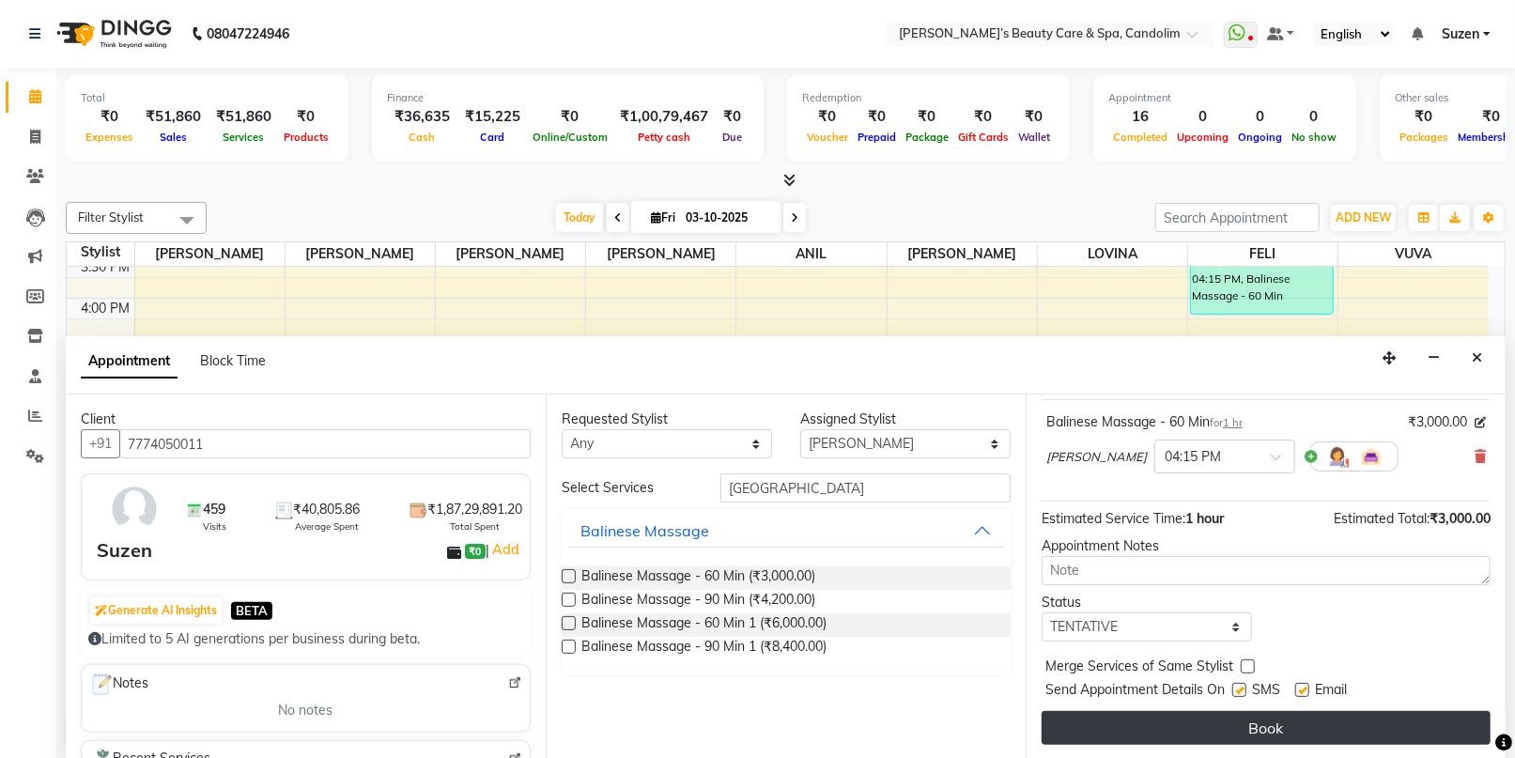
click at [1154, 723] on button "Book" at bounding box center [1266, 728] width 449 height 34
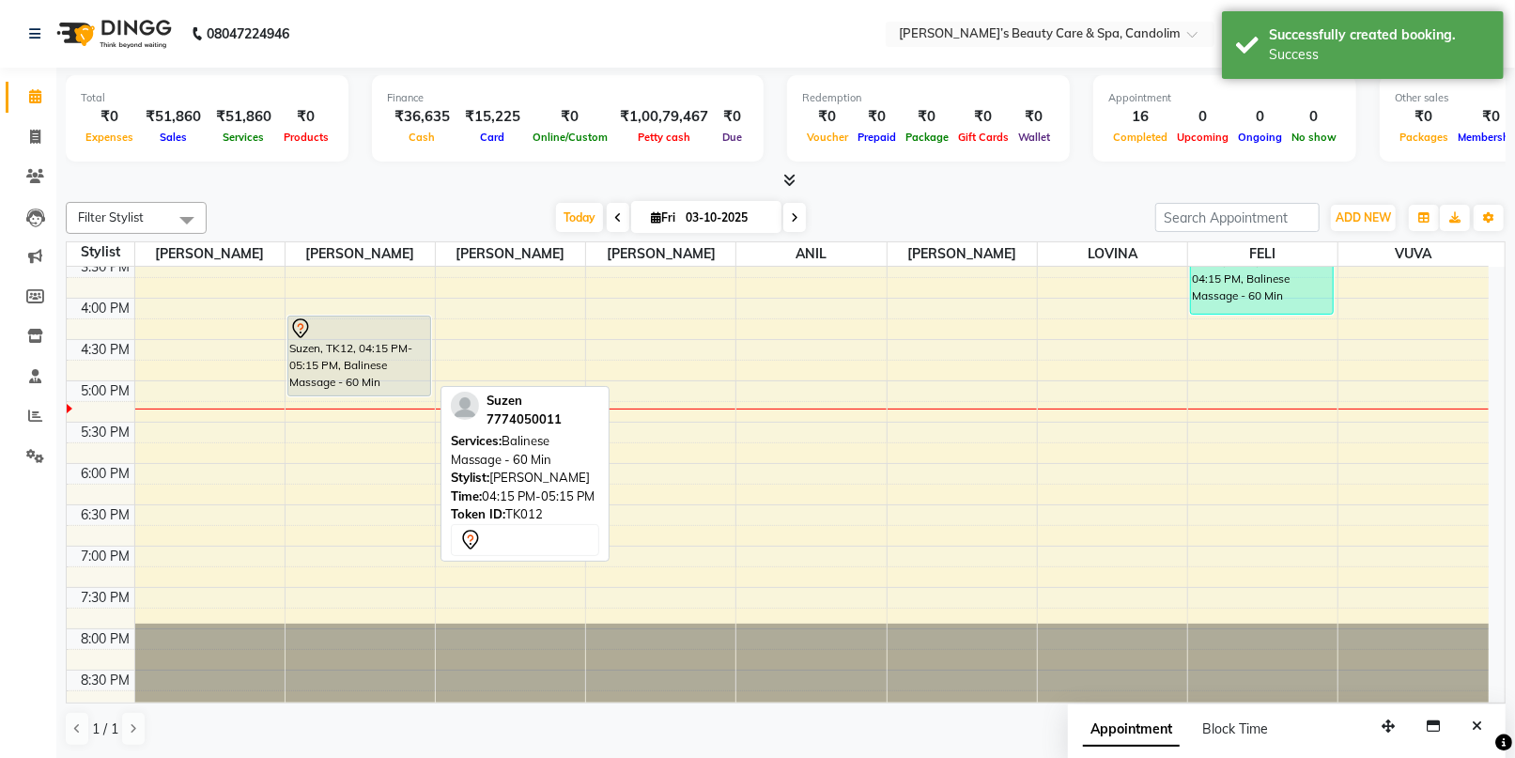
click at [371, 340] on div "Suzen, TK12, 04:15 PM-05:15 PM, Balinese Massage - 60 Min" at bounding box center [359, 356] width 142 height 79
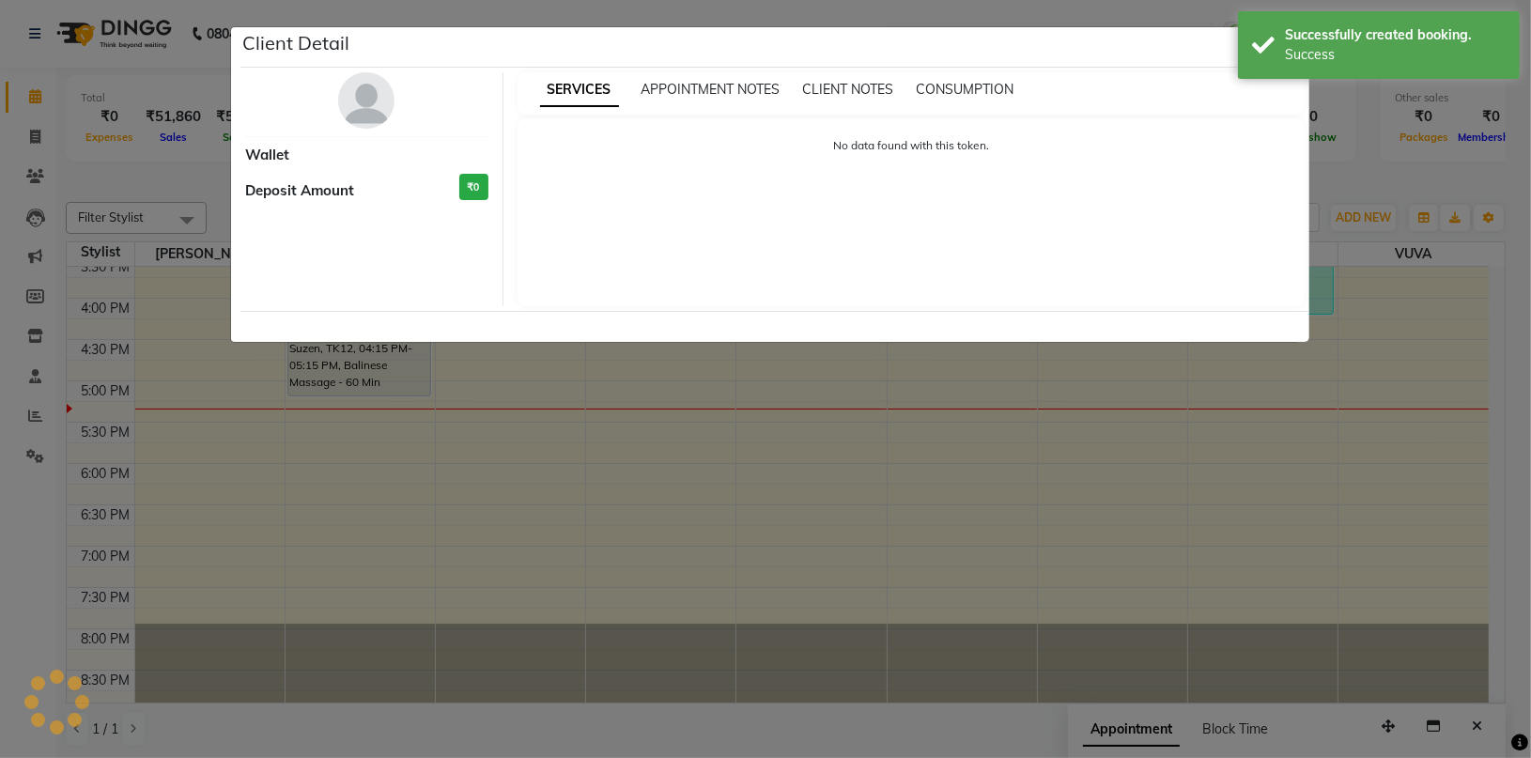
select select "7"
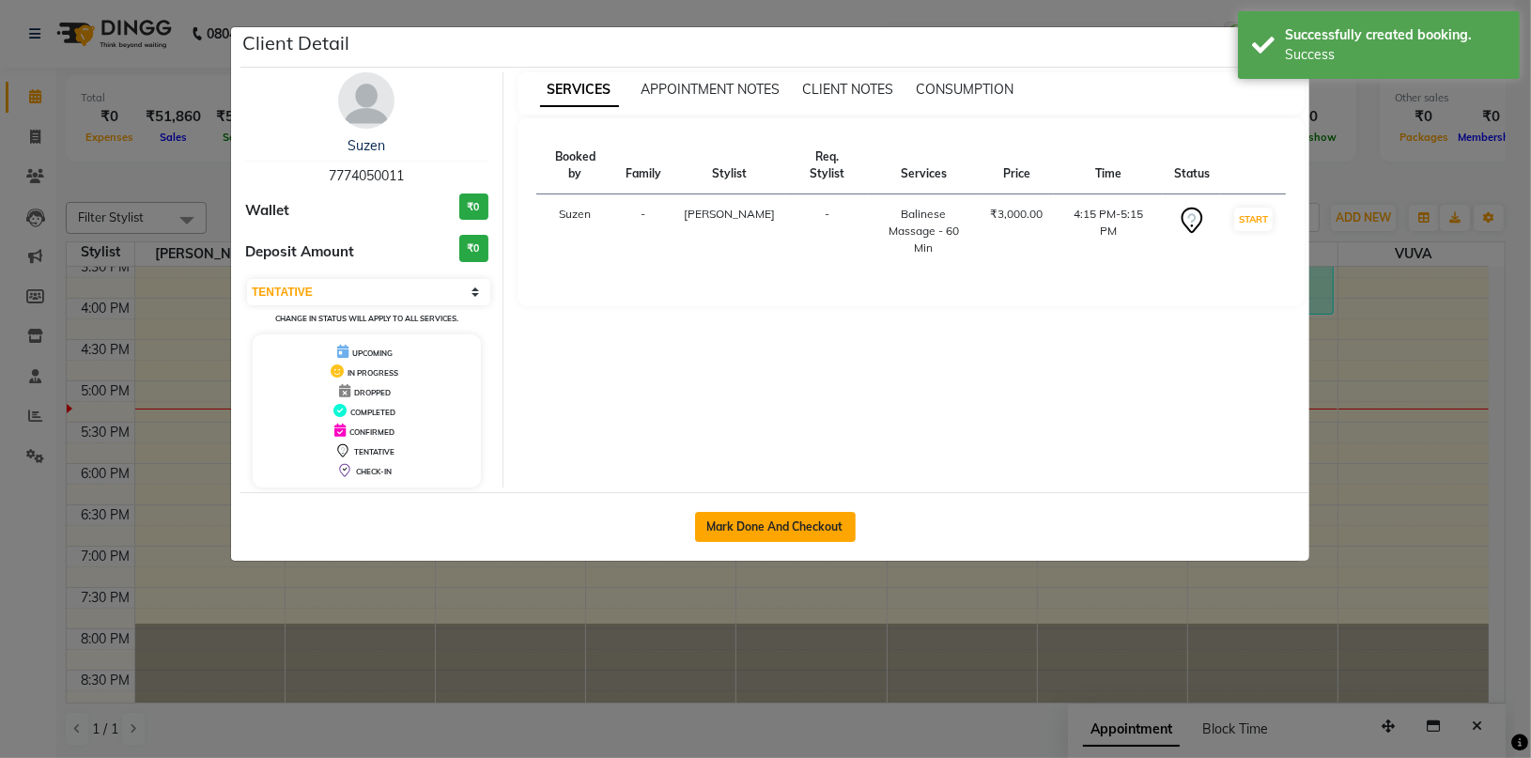
click at [795, 523] on button "Mark Done And Checkout" at bounding box center [775, 527] width 161 height 30
select select "6059"
select select "service"
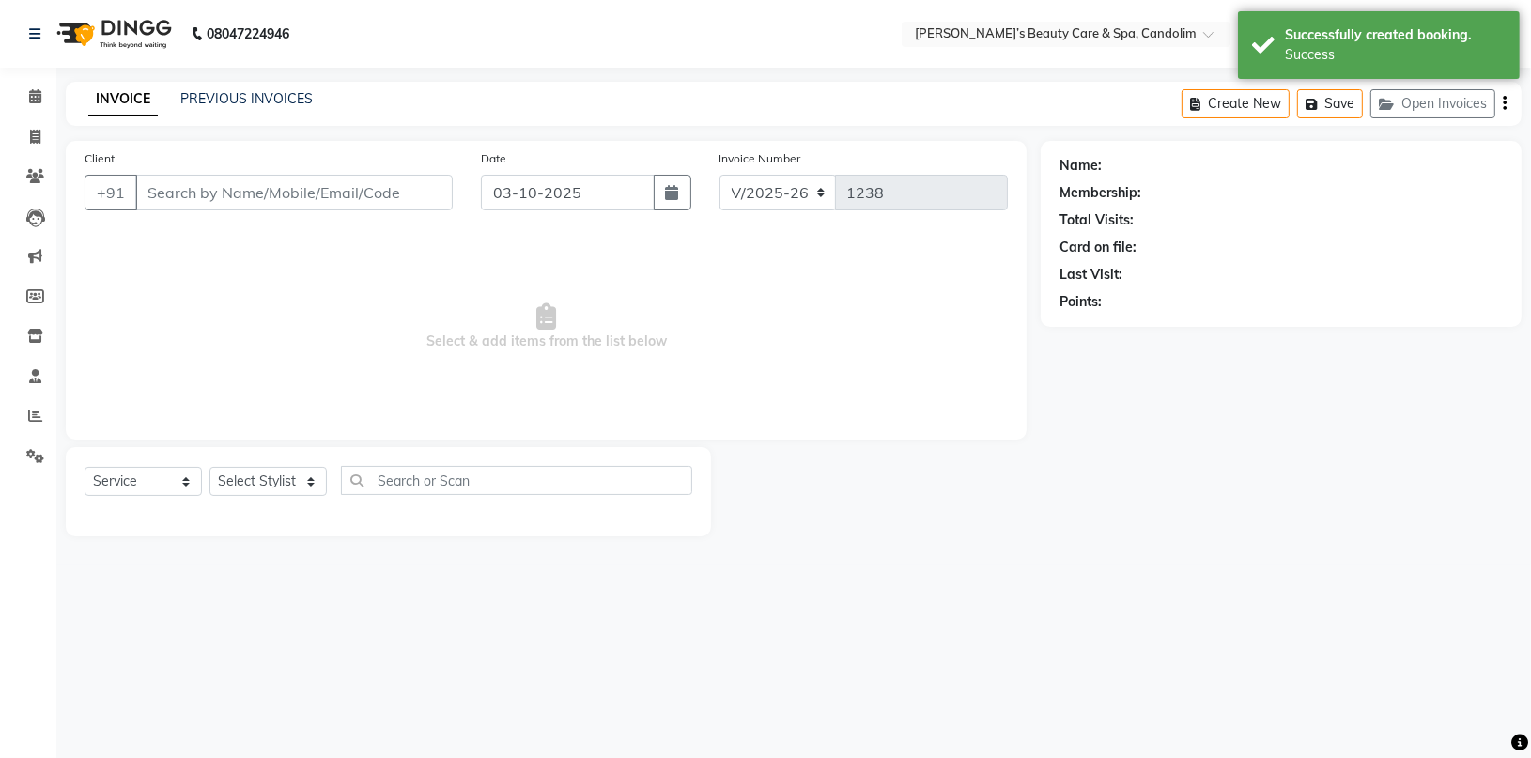
type input "7774050011"
select select "43921"
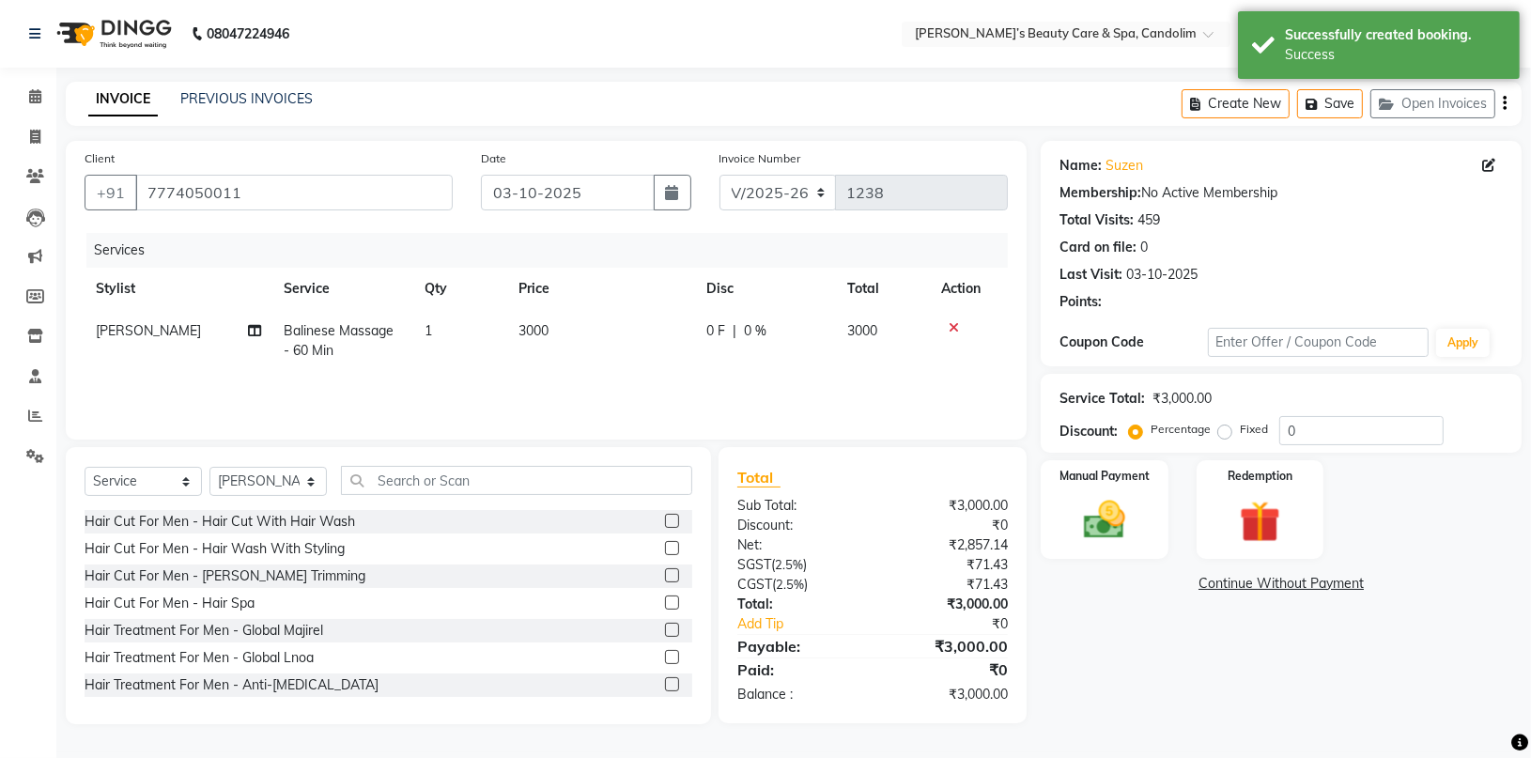
click at [586, 333] on td "3000" at bounding box center [601, 341] width 188 height 62
select select "43921"
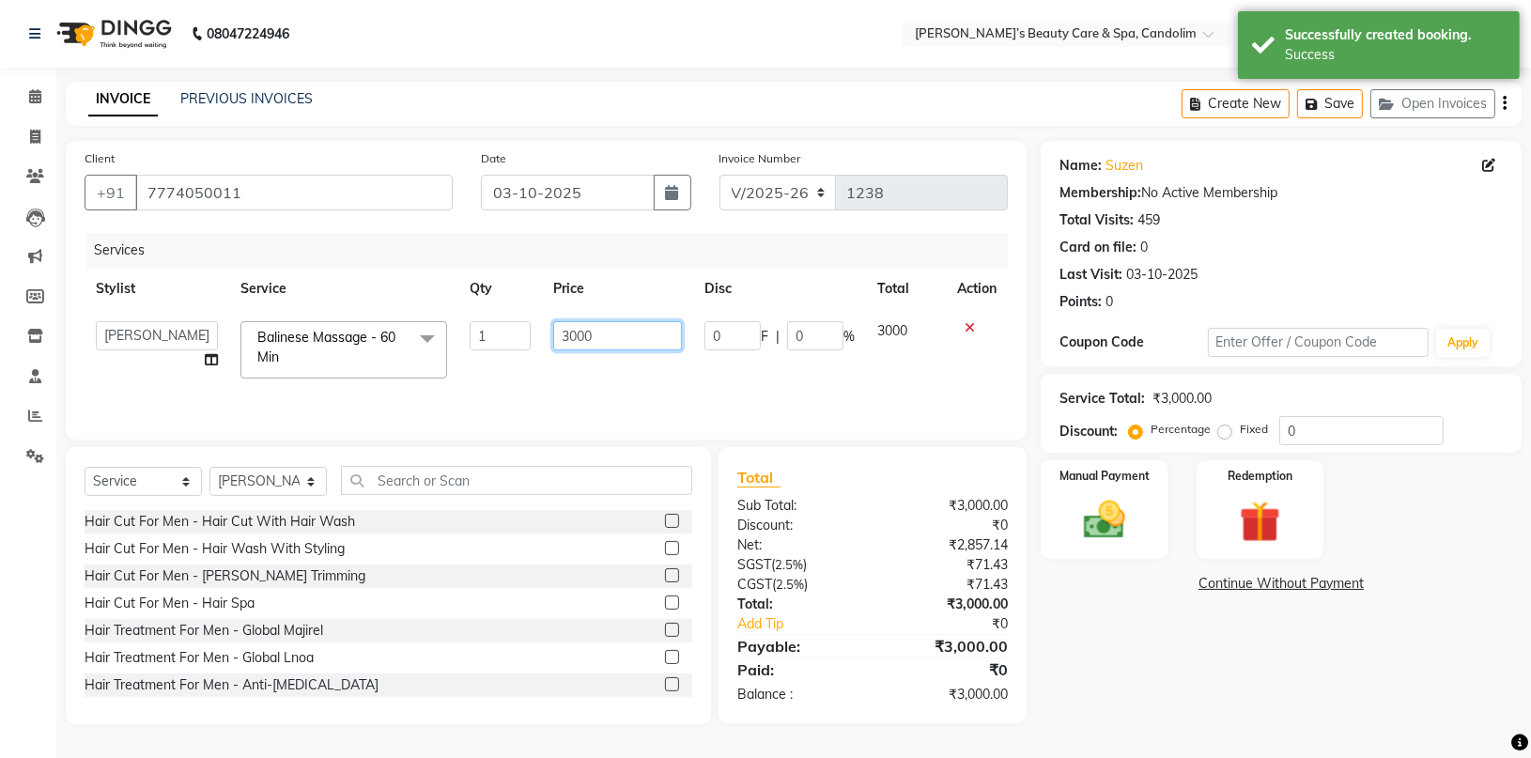
click at [600, 326] on input "3000" at bounding box center [617, 335] width 128 height 29
type input "3150"
click at [675, 366] on td "3150" at bounding box center [617, 350] width 150 height 80
select select "43921"
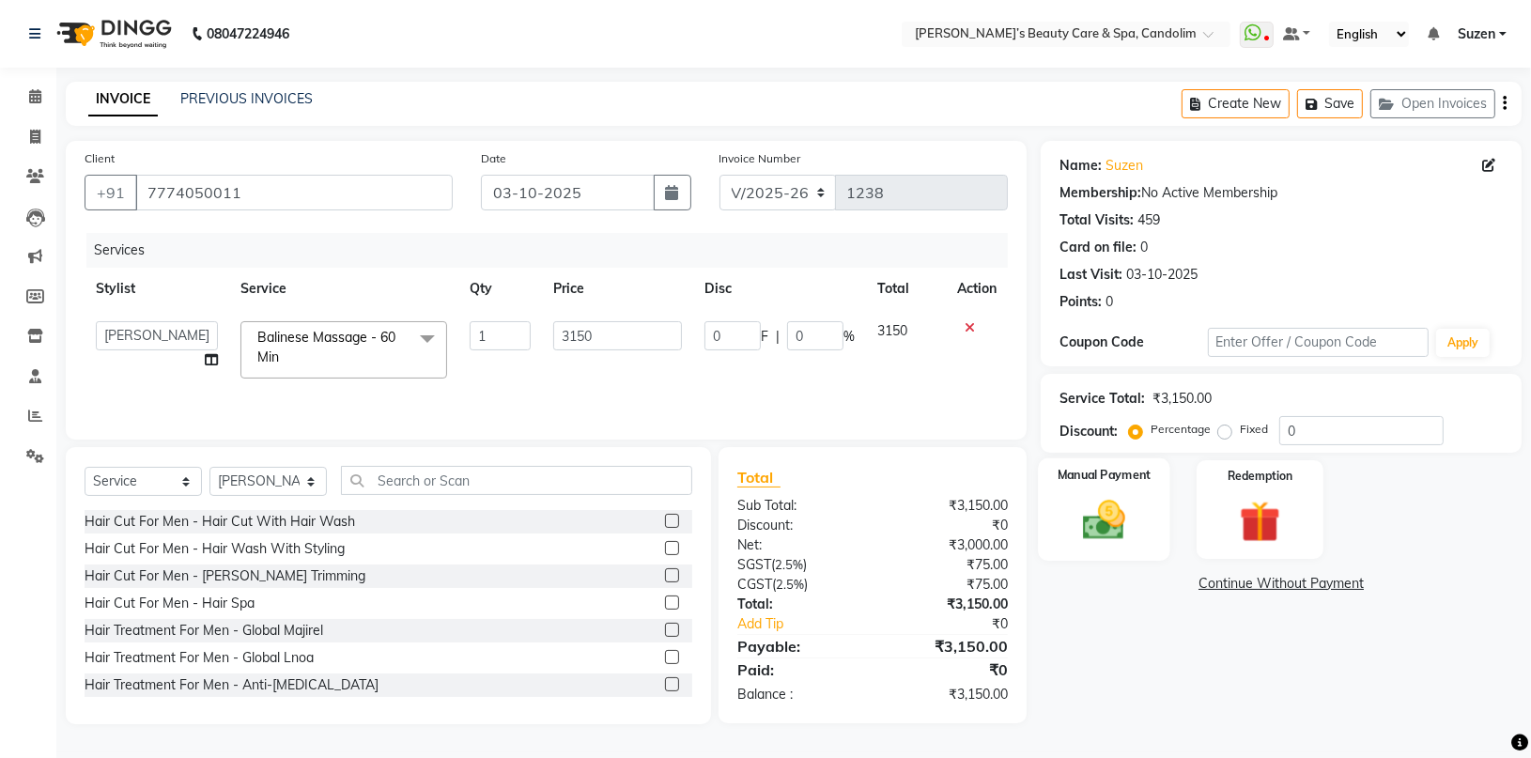
click at [1117, 517] on img at bounding box center [1105, 520] width 70 height 50
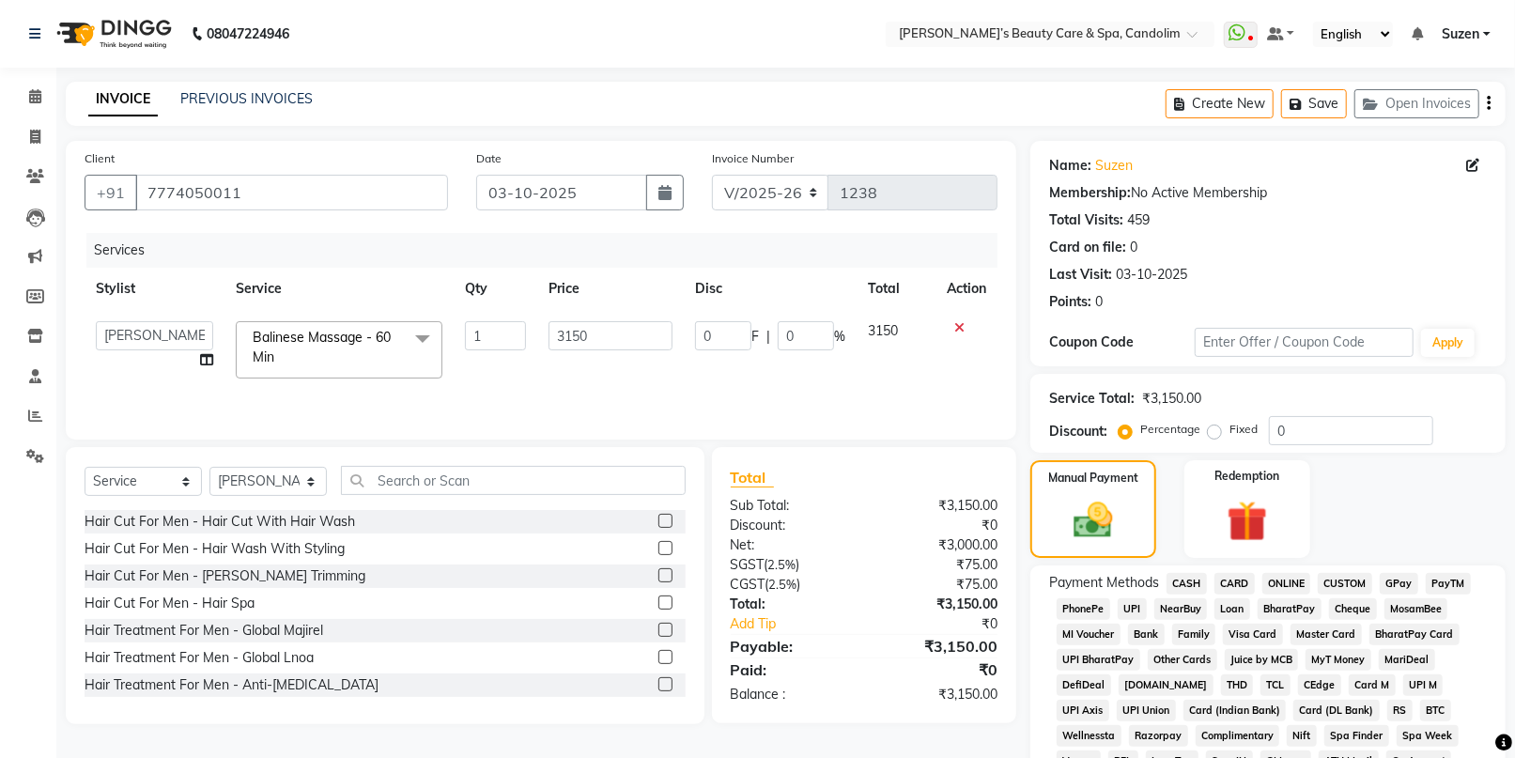
scroll to position [441, 0]
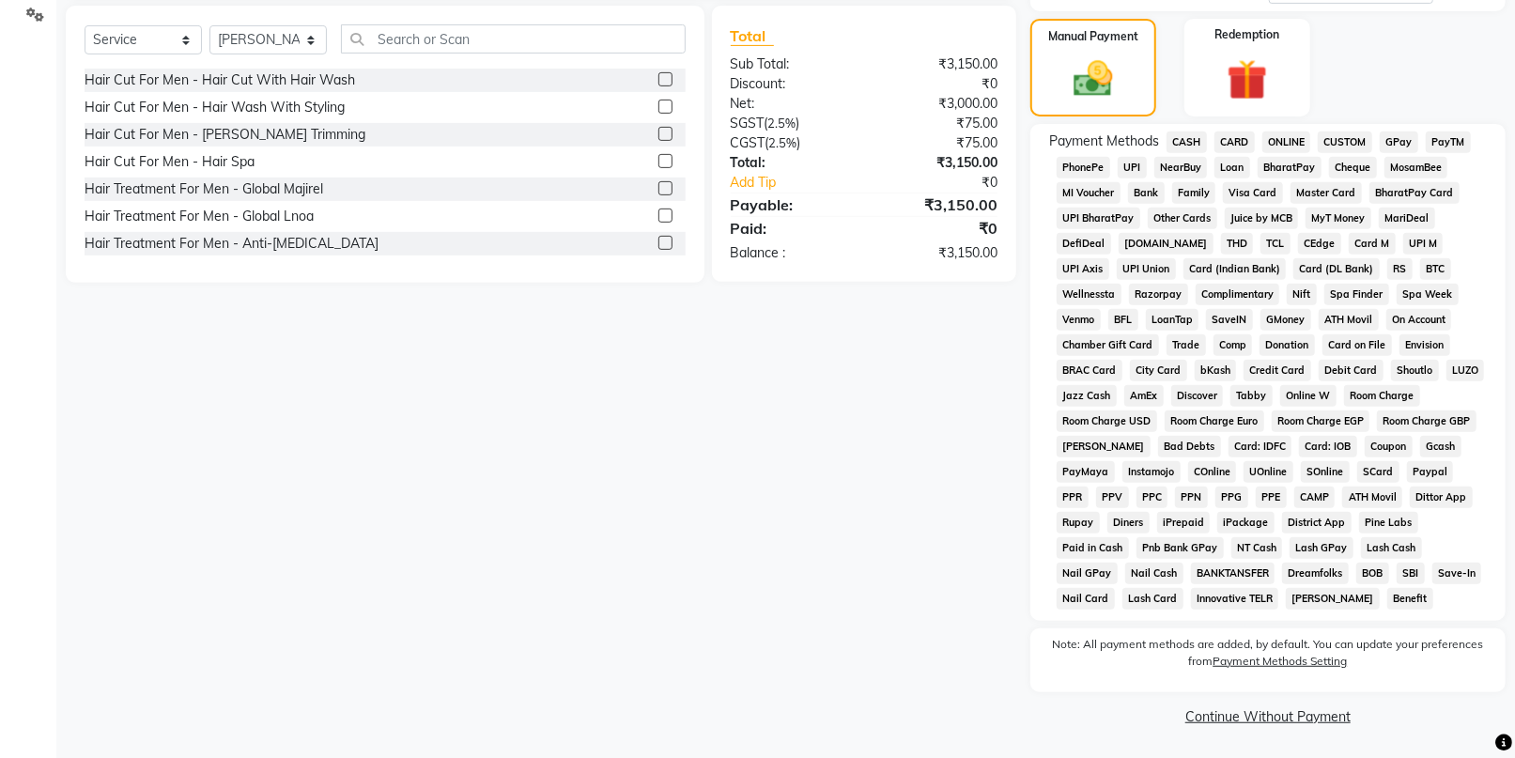
click at [1189, 139] on span "CASH" at bounding box center [1187, 142] width 40 height 22
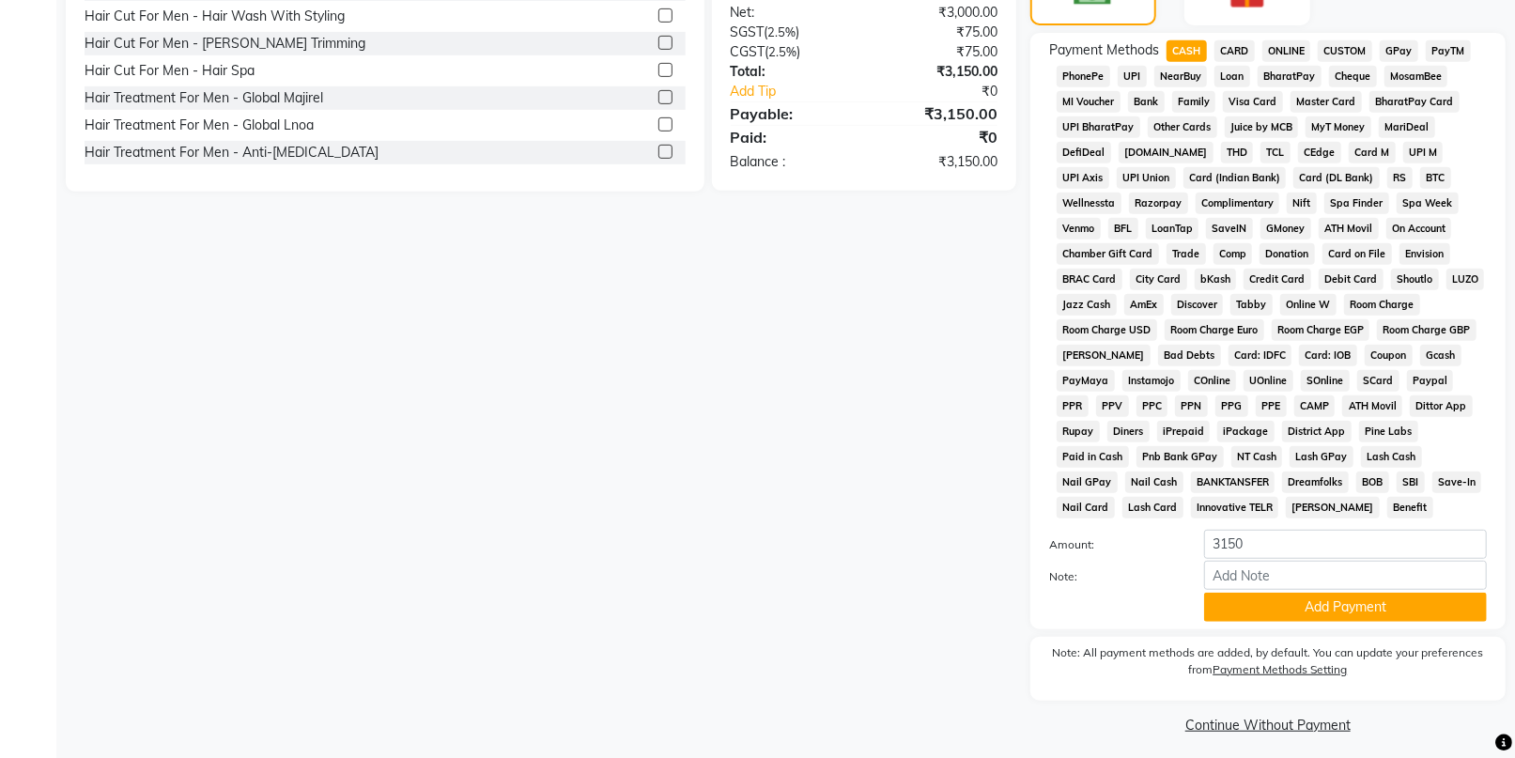
scroll to position [541, 0]
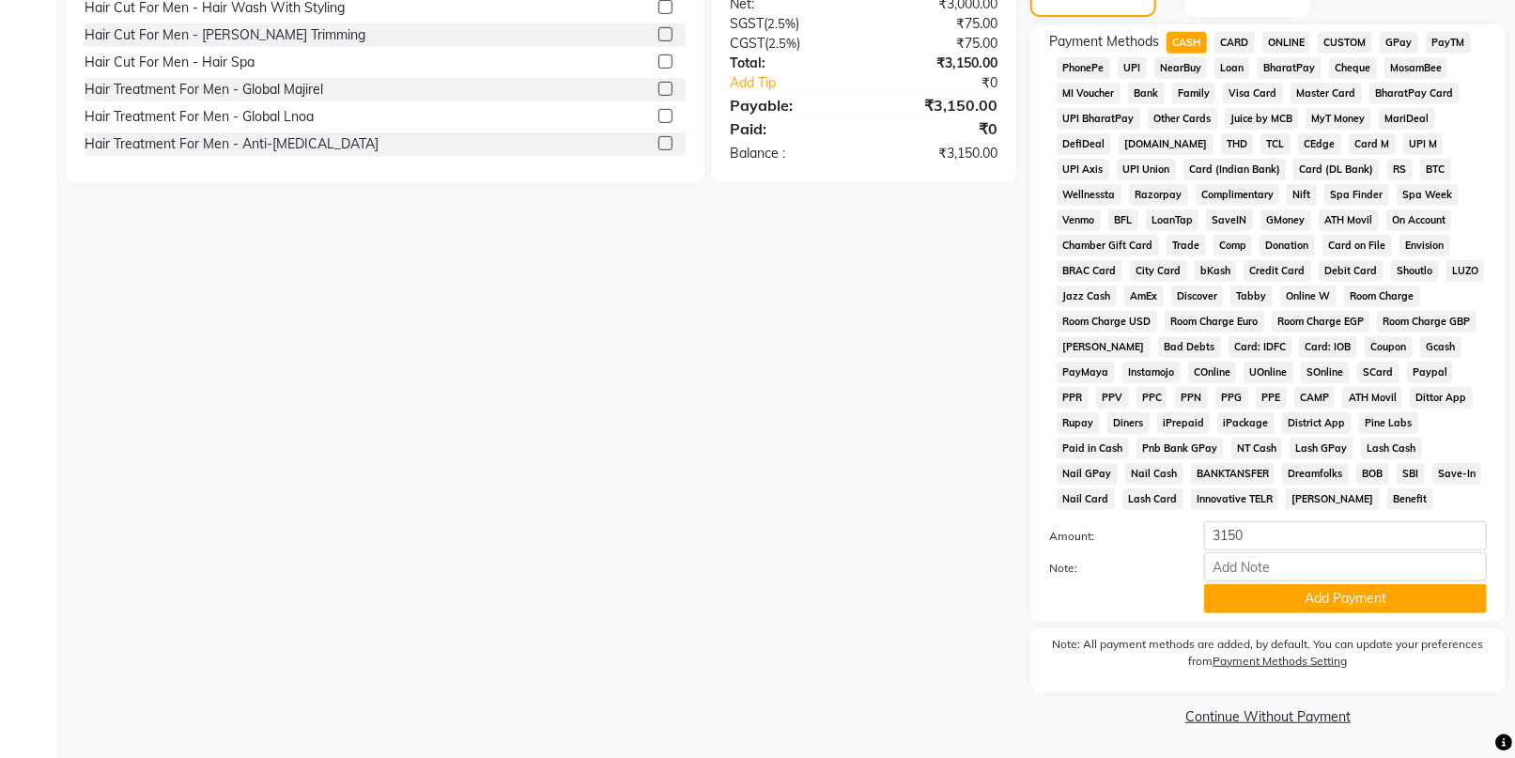
click at [1229, 39] on span "CARD" at bounding box center [1234, 43] width 40 height 22
click at [1257, 603] on button "Add Payment" at bounding box center [1345, 598] width 283 height 29
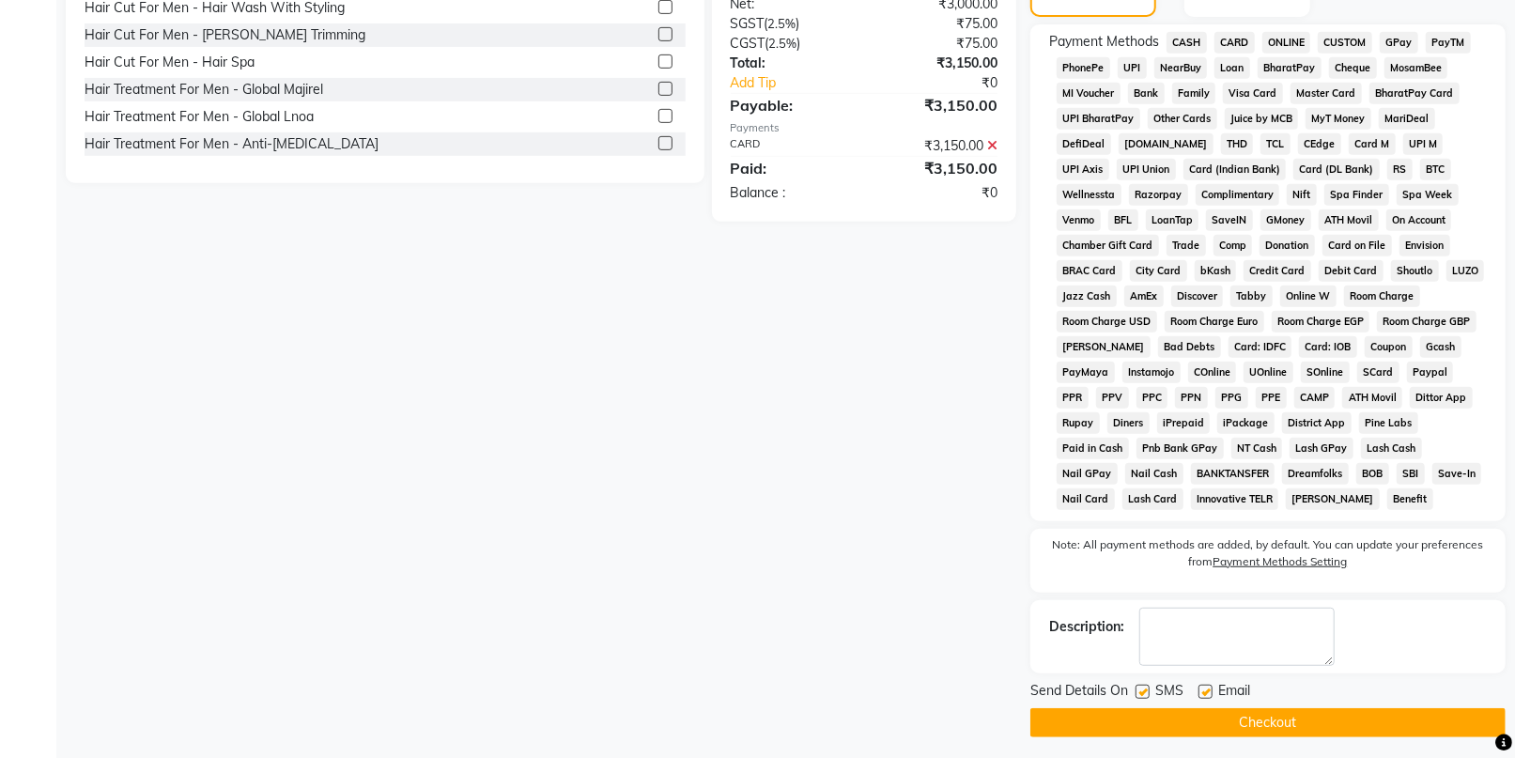
scroll to position [548, 0]
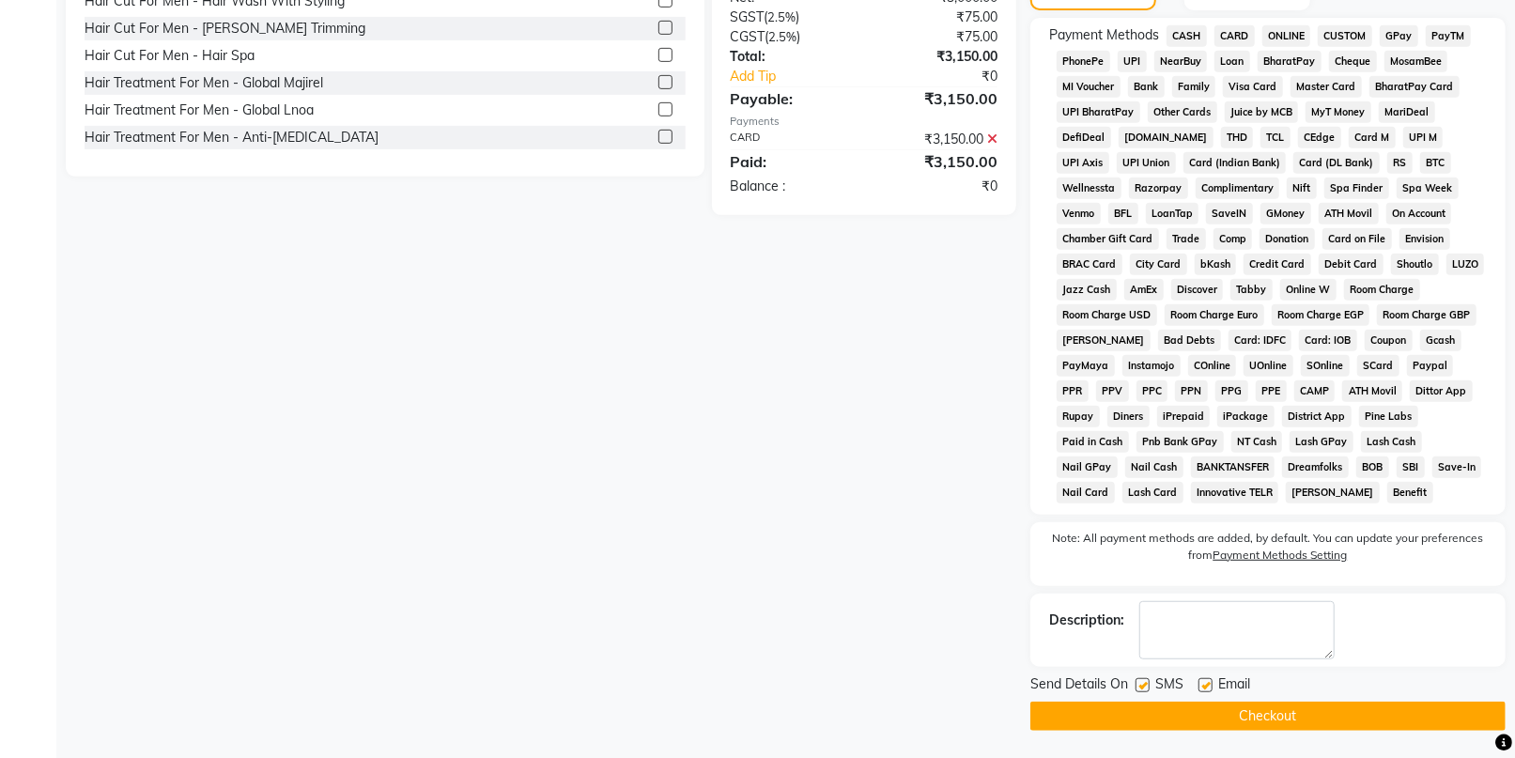
click at [1218, 719] on button "Checkout" at bounding box center [1267, 716] width 475 height 29
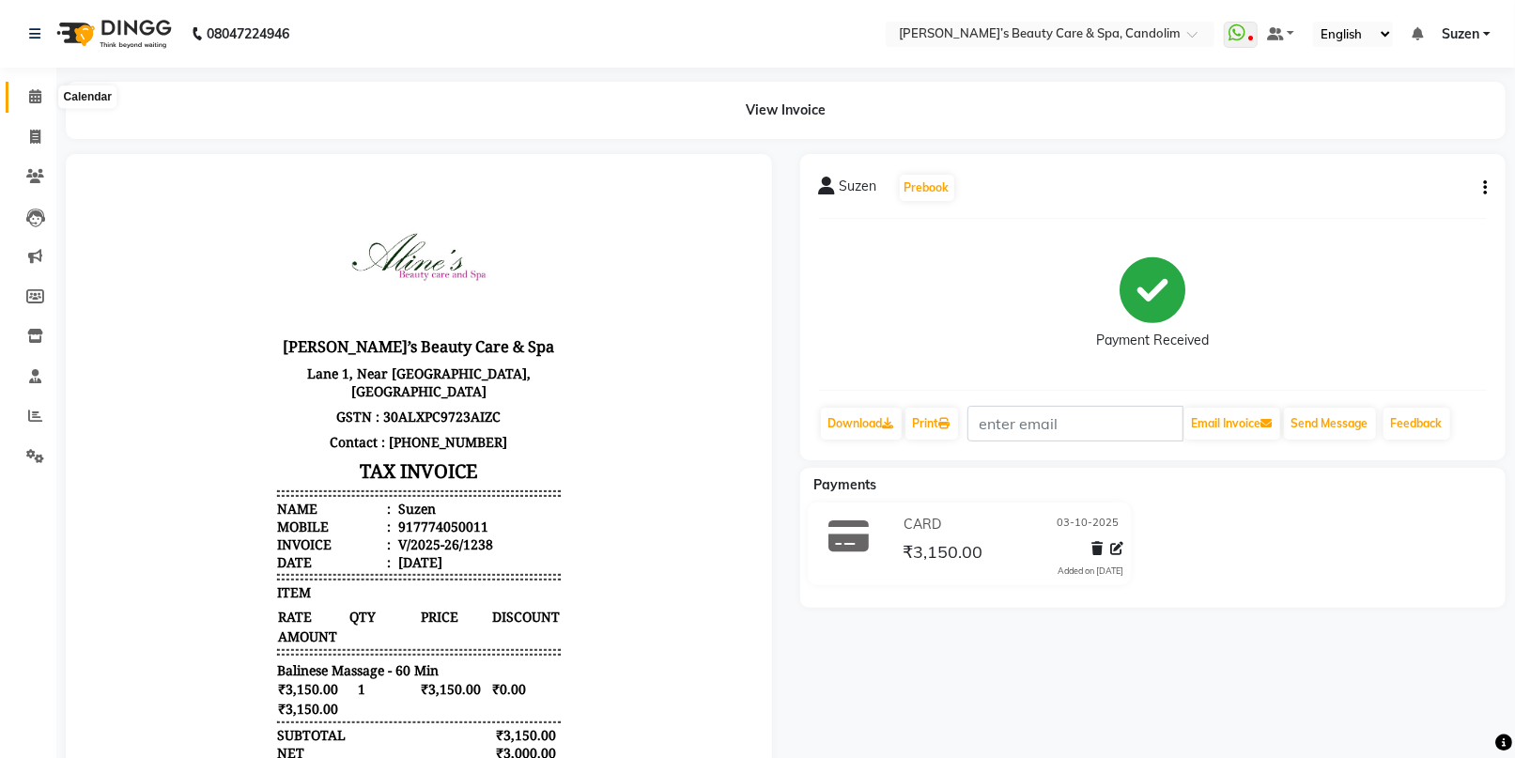
click at [29, 94] on icon at bounding box center [35, 96] width 12 height 14
